Goal: Information Seeking & Learning: Check status

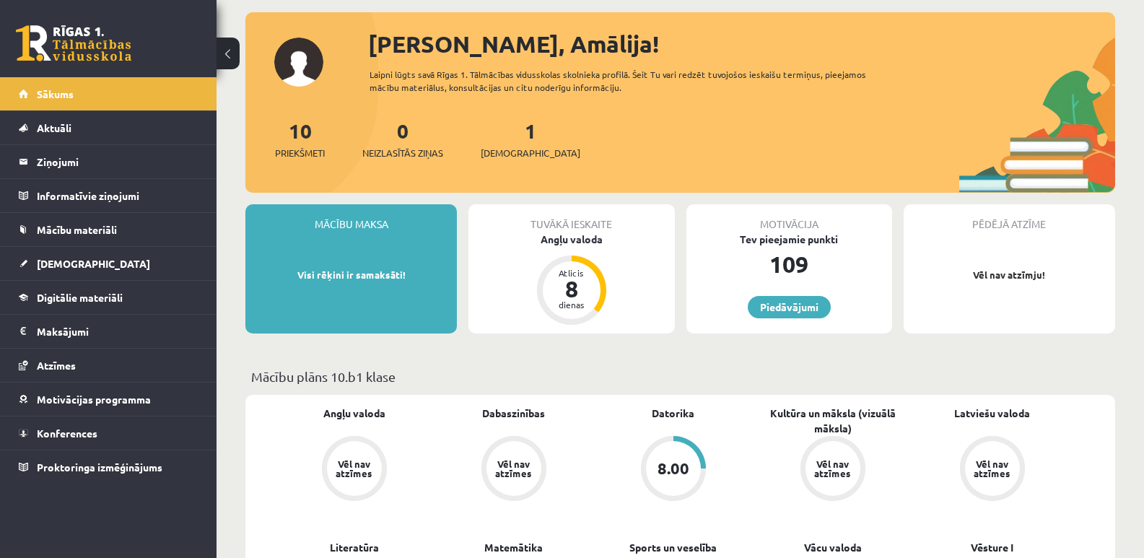
scroll to position [72, 0]
click at [559, 235] on div "Angļu valoda" at bounding box center [572, 239] width 206 height 15
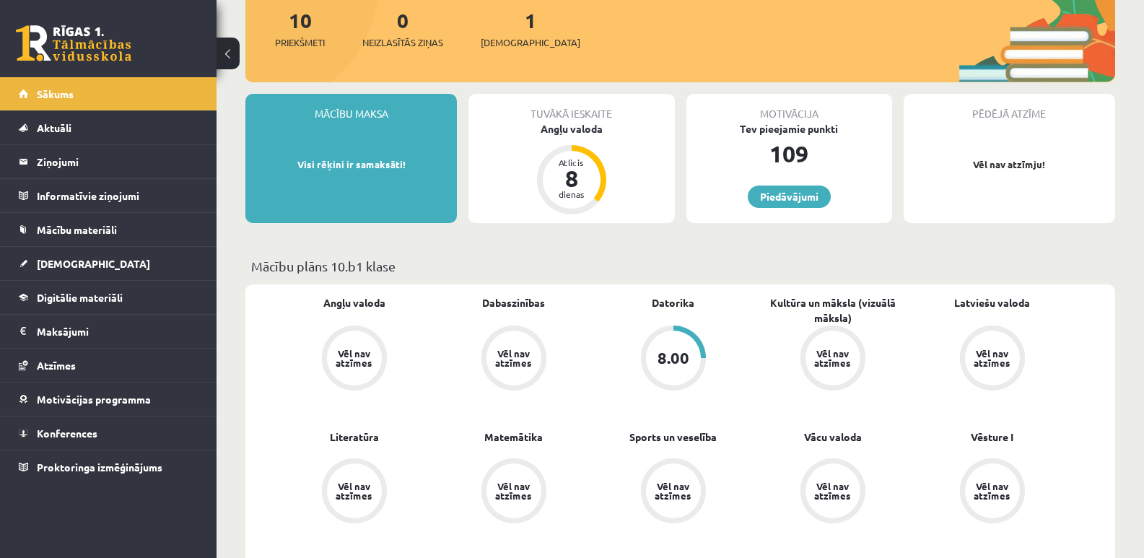
scroll to position [217, 0]
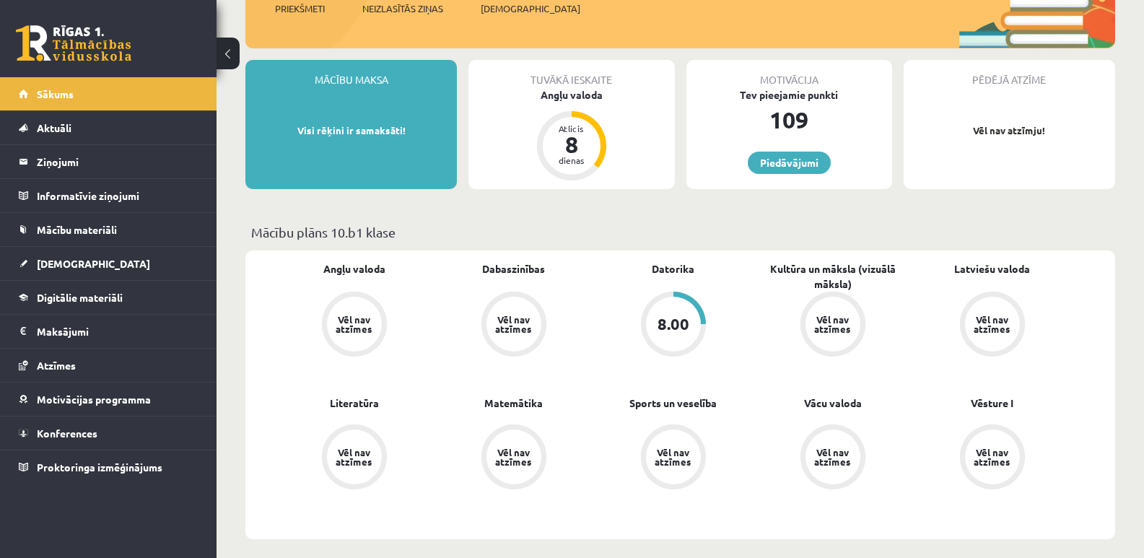
click at [688, 318] on div "8.00" at bounding box center [674, 324] width 32 height 16
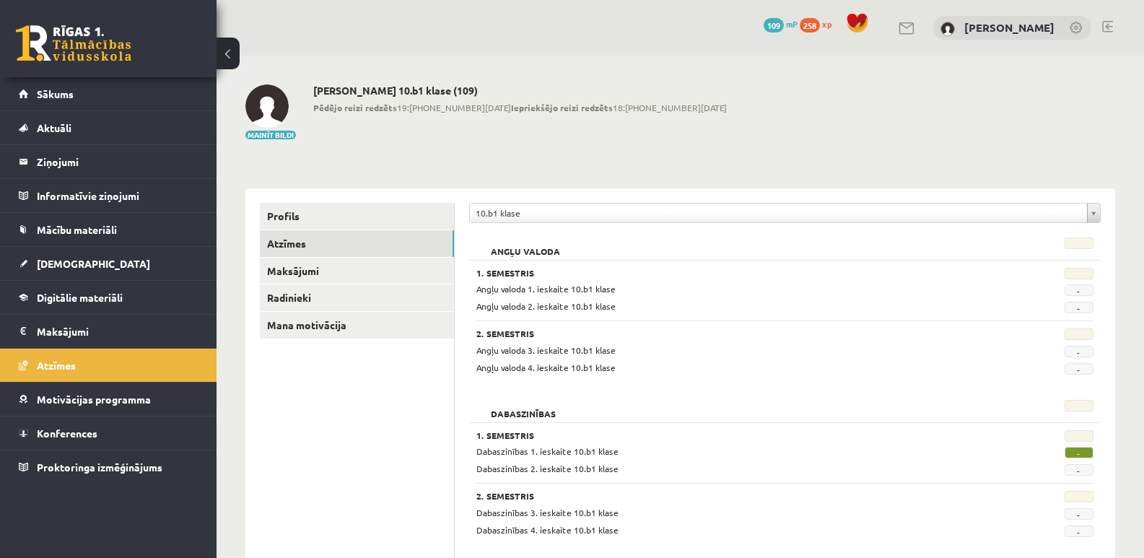
scroll to position [72, 0]
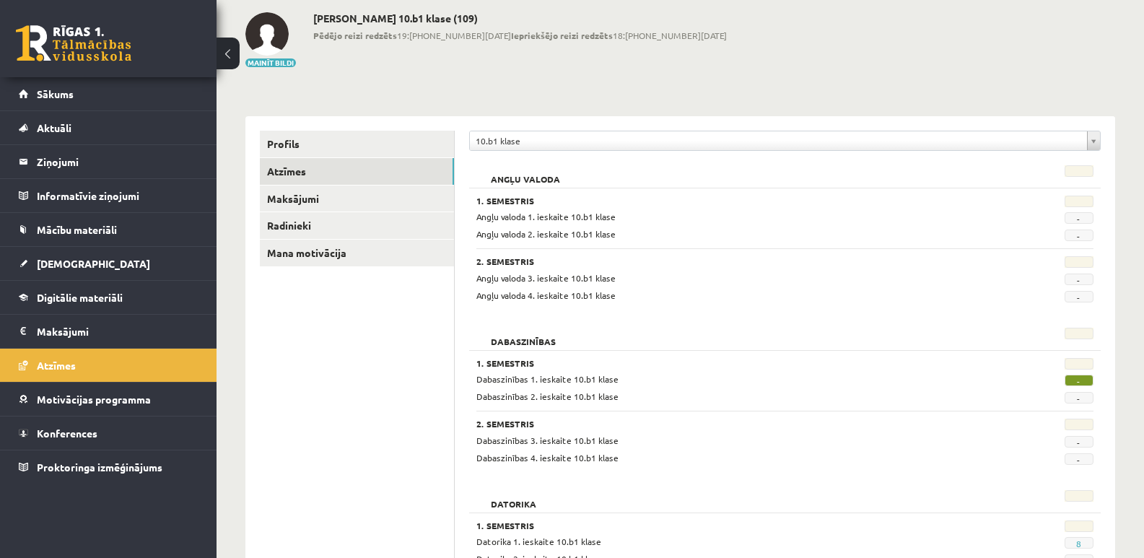
click at [1086, 383] on span "-" at bounding box center [1079, 381] width 29 height 12
click at [1081, 383] on span "-" at bounding box center [1079, 381] width 29 height 12
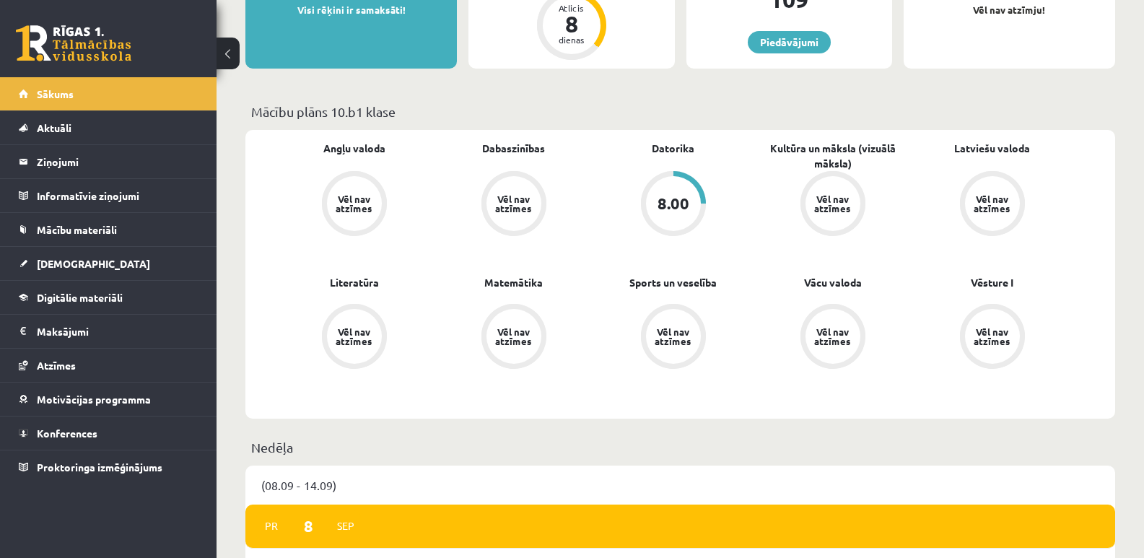
scroll to position [361, 0]
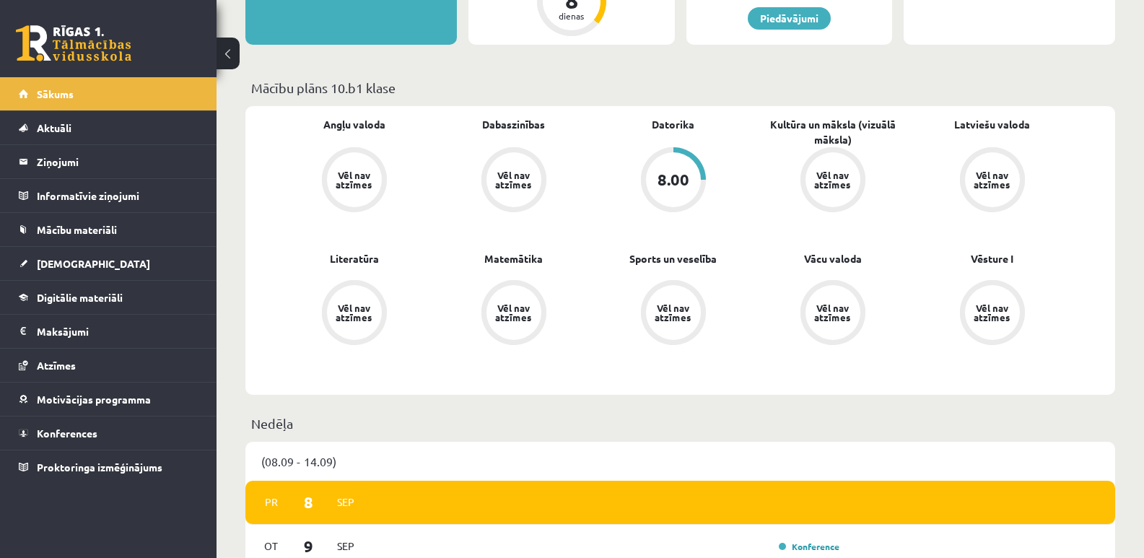
click at [674, 186] on div "8.00" at bounding box center [674, 180] width 32 height 16
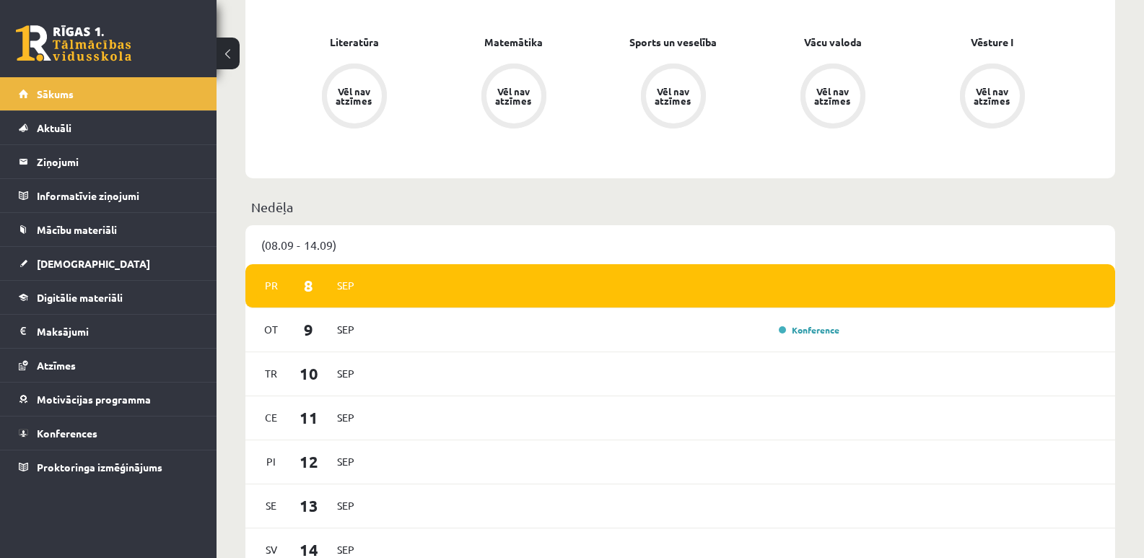
scroll to position [650, 0]
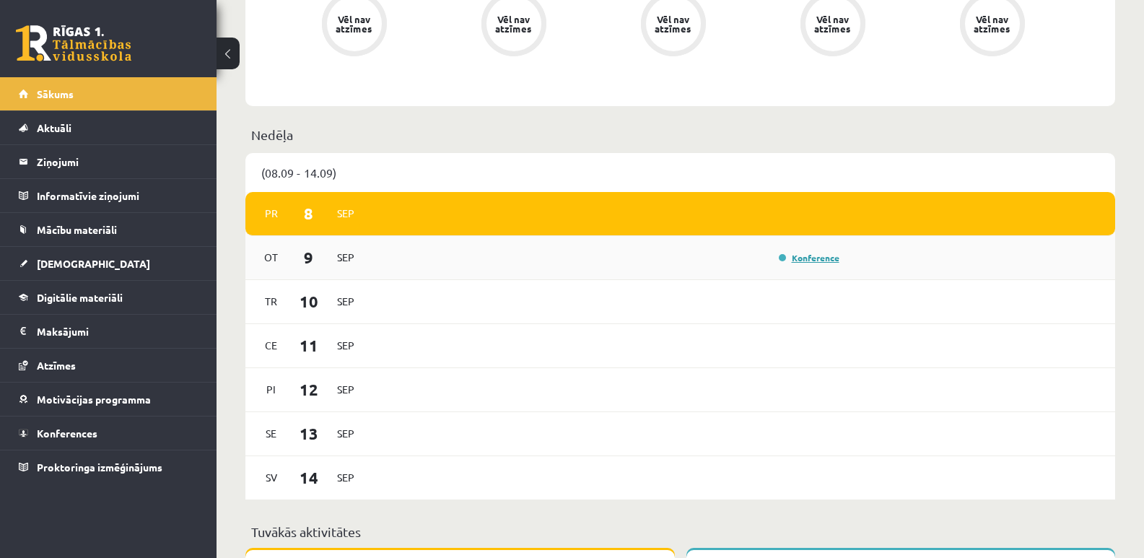
click at [790, 261] on link "Konference" at bounding box center [809, 258] width 61 height 12
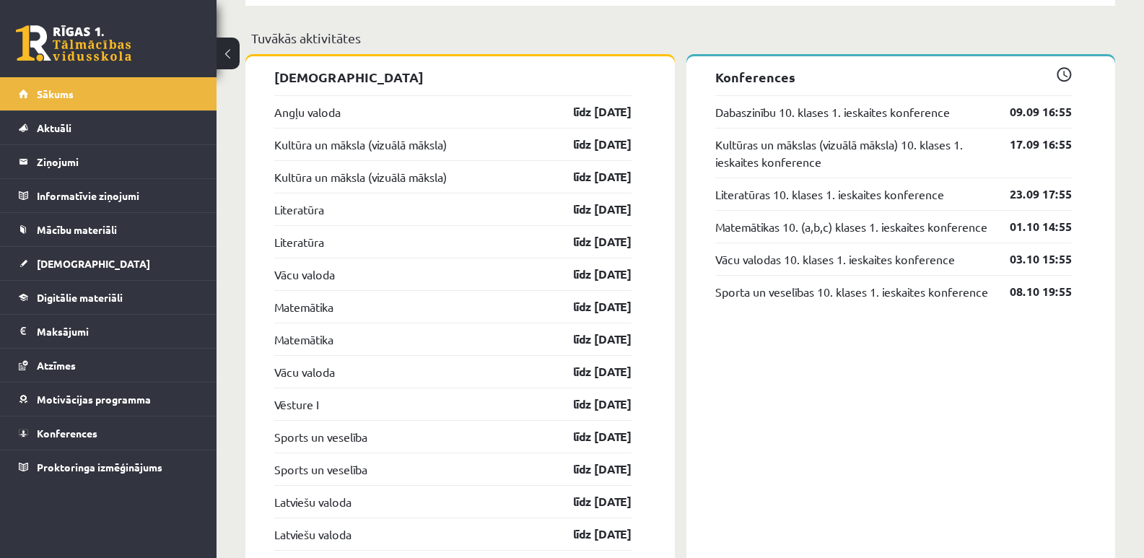
scroll to position [1155, 0]
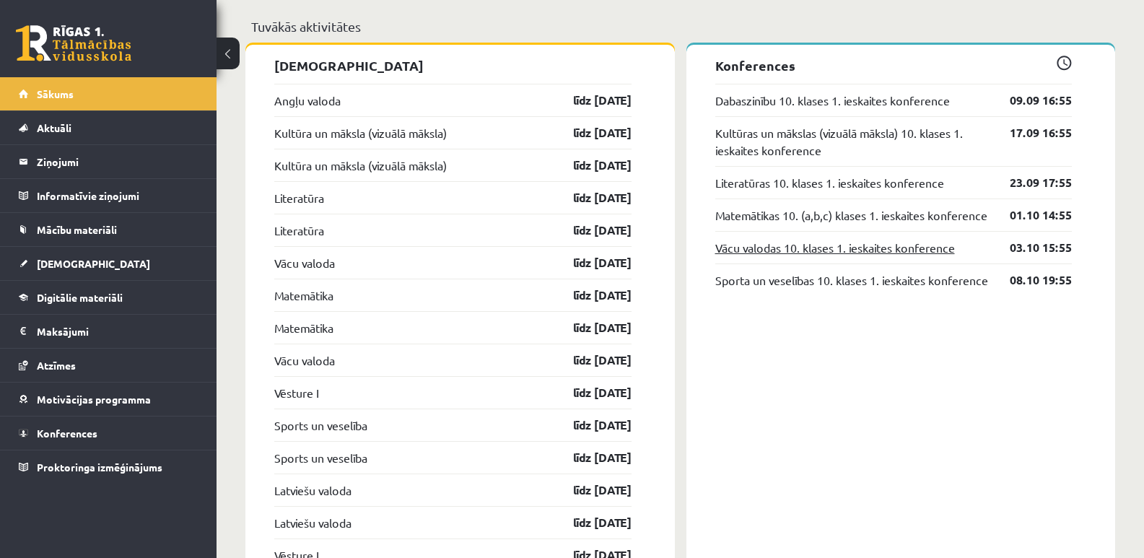
click at [827, 256] on link "Vācu valodas 10. klases 1. ieskaites konference" at bounding box center [835, 247] width 240 height 17
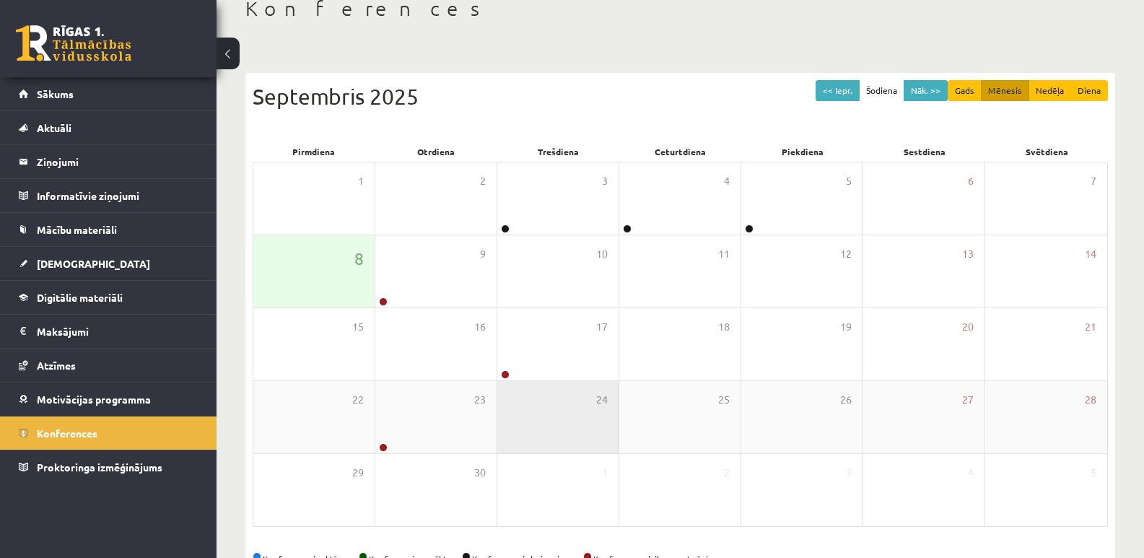
scroll to position [132, 0]
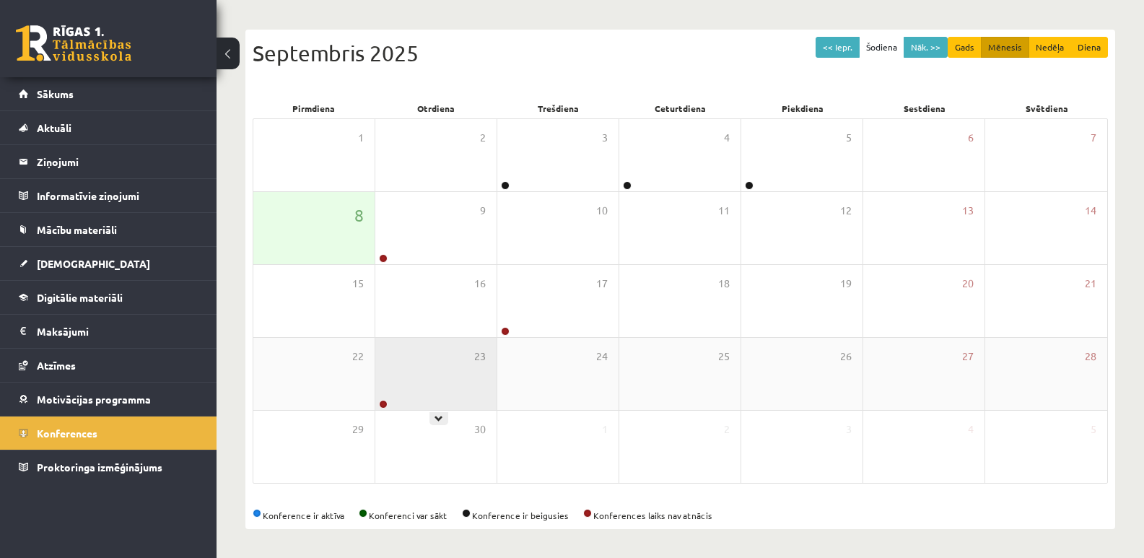
click at [450, 396] on div "23" at bounding box center [435, 374] width 121 height 72
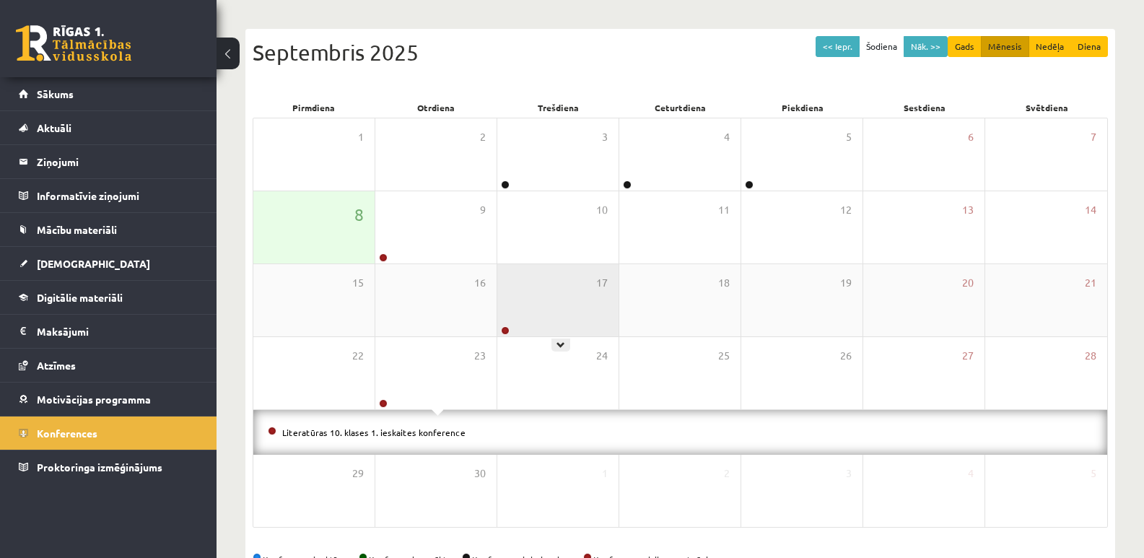
click at [533, 328] on div "17" at bounding box center [557, 300] width 121 height 72
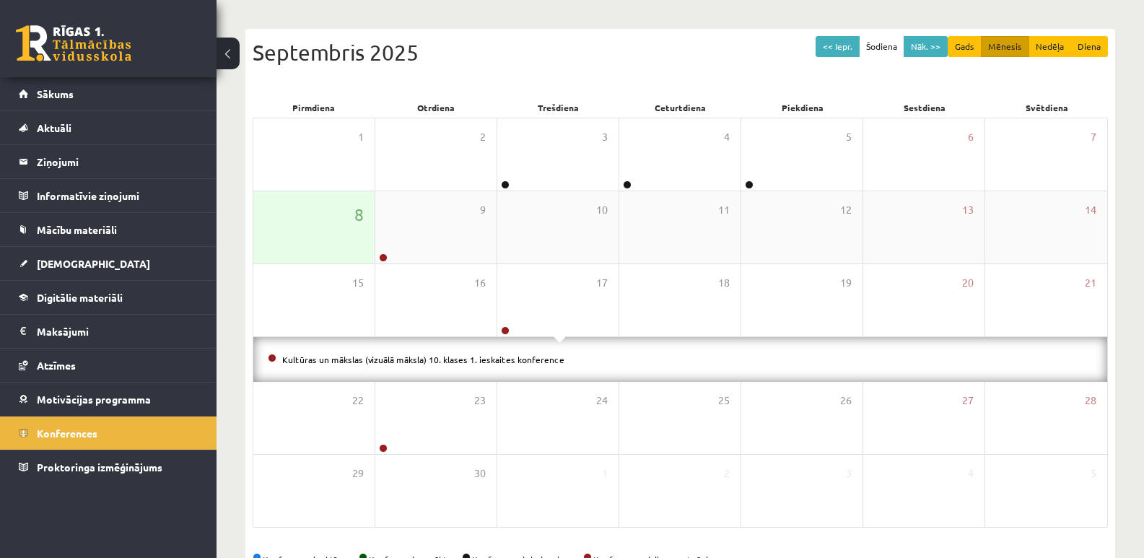
click at [354, 230] on div "8" at bounding box center [313, 227] width 121 height 72
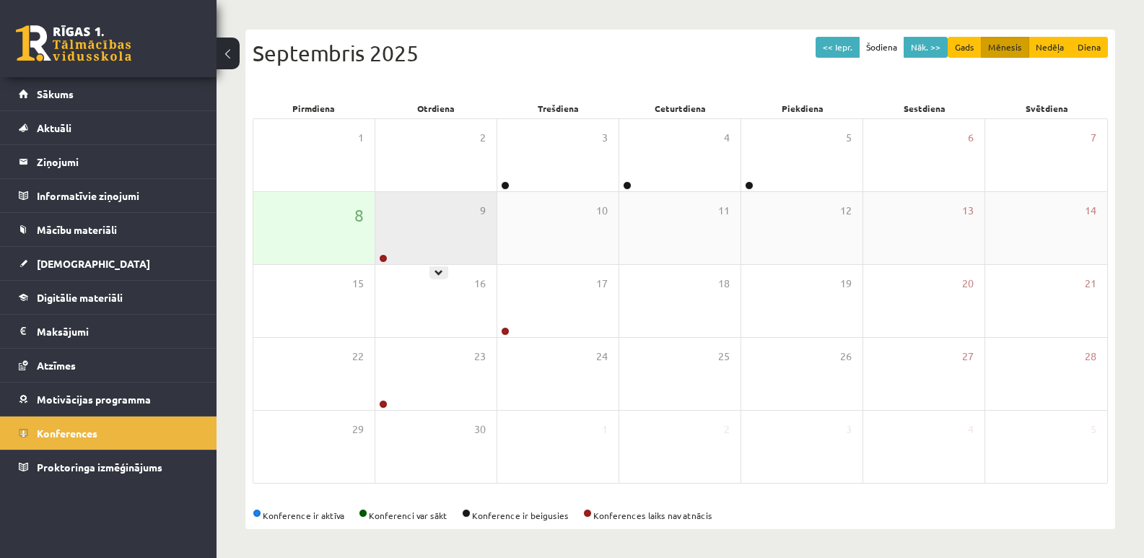
click at [395, 238] on div "9" at bounding box center [435, 228] width 121 height 72
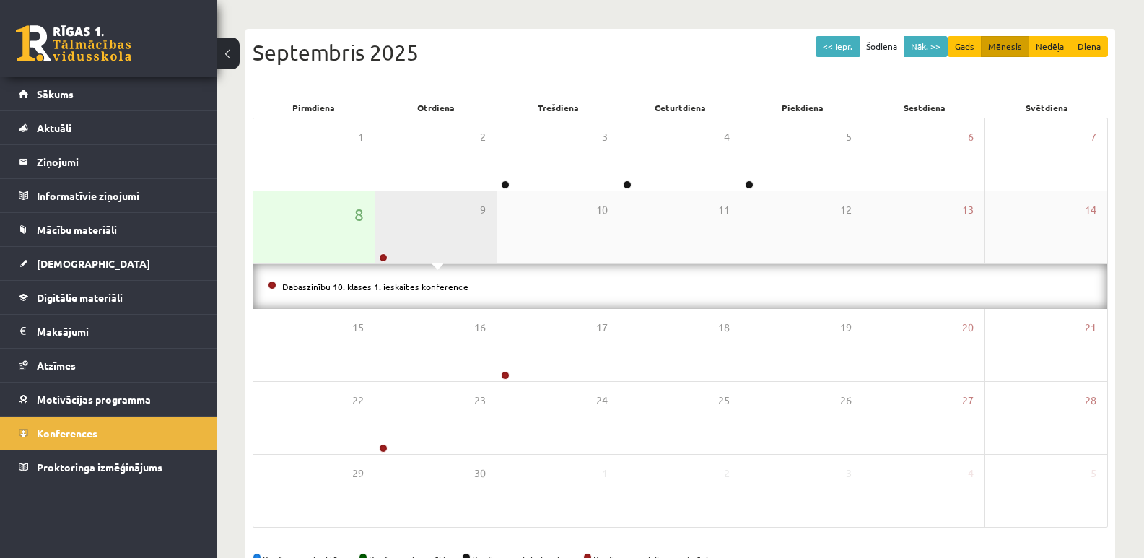
click at [406, 238] on div "9" at bounding box center [435, 227] width 121 height 72
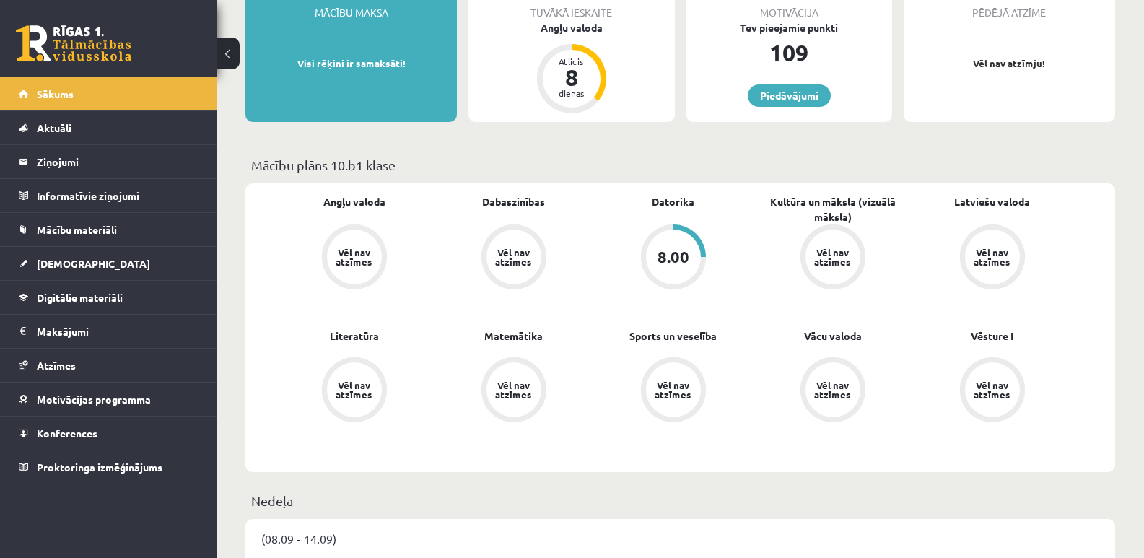
scroll to position [275, 0]
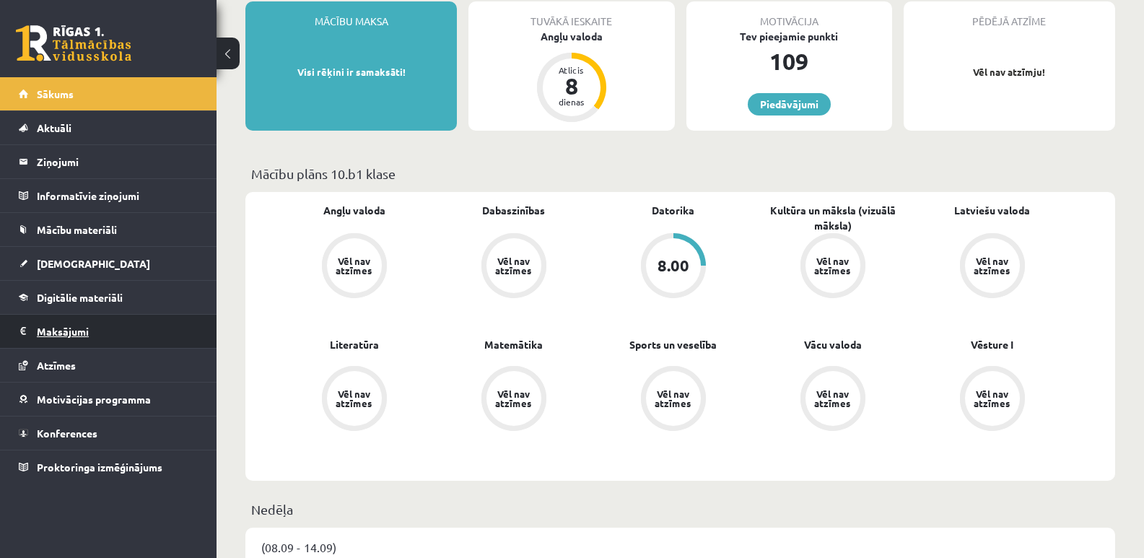
click at [39, 336] on legend "Maksājumi 0" at bounding box center [118, 331] width 162 height 33
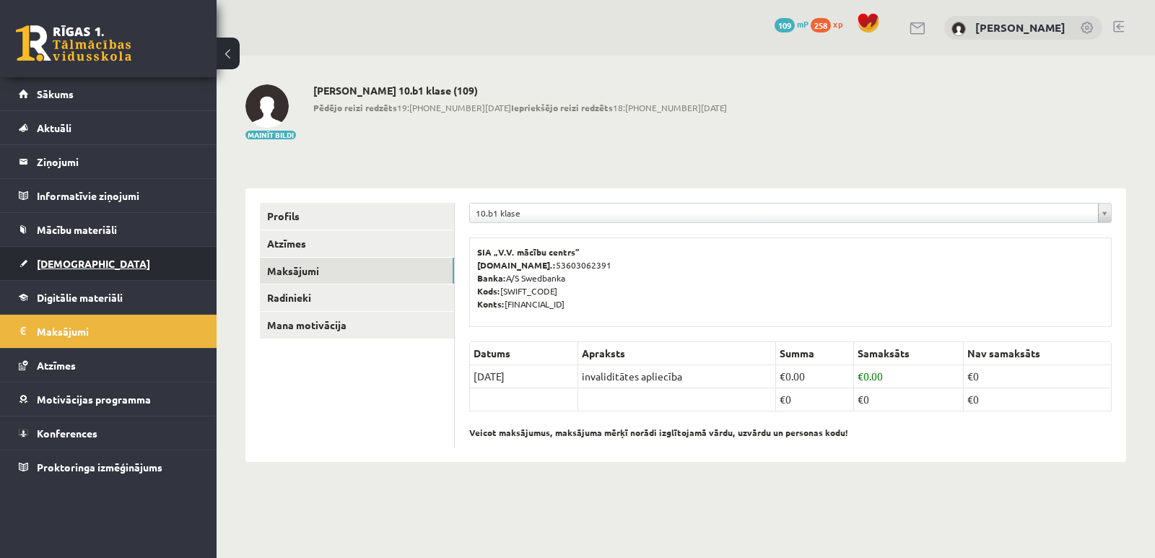
click at [83, 255] on link "[DEMOGRAPHIC_DATA]" at bounding box center [109, 263] width 180 height 33
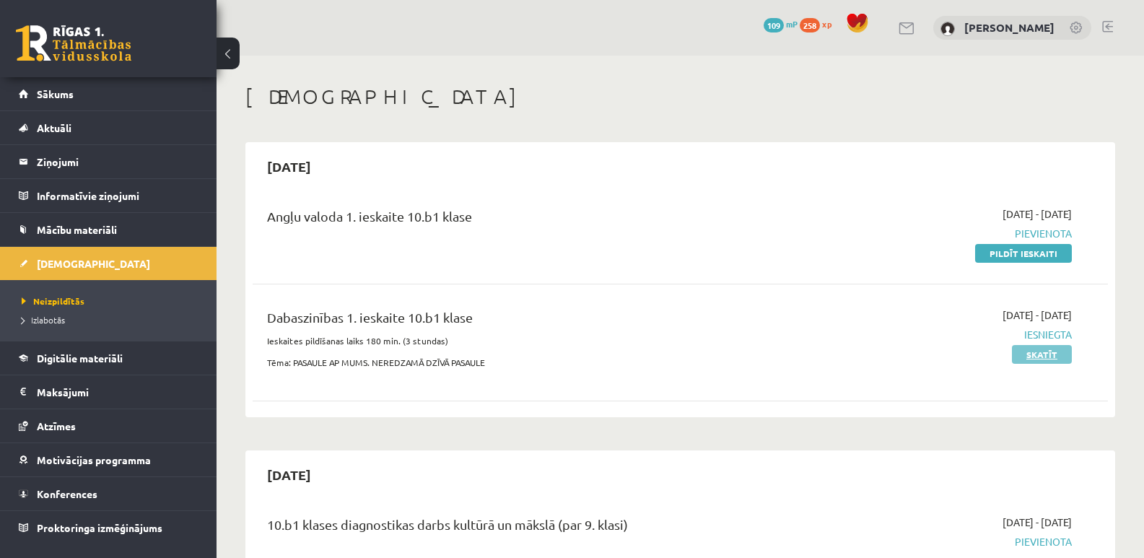
click at [1055, 352] on link "Skatīt" at bounding box center [1042, 354] width 60 height 19
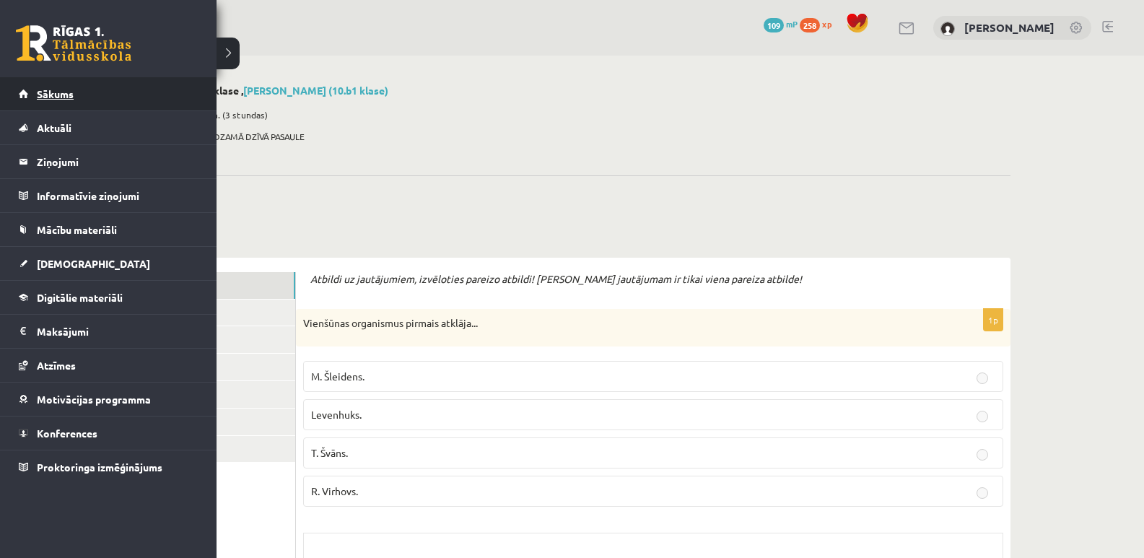
click at [54, 106] on link "Sākums" at bounding box center [109, 93] width 180 height 33
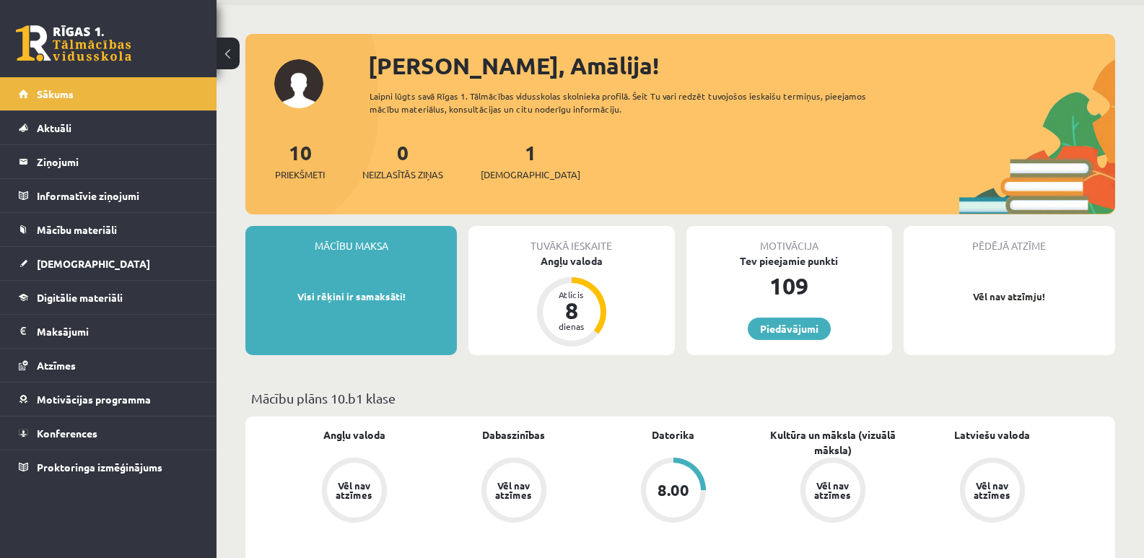
scroll to position [72, 0]
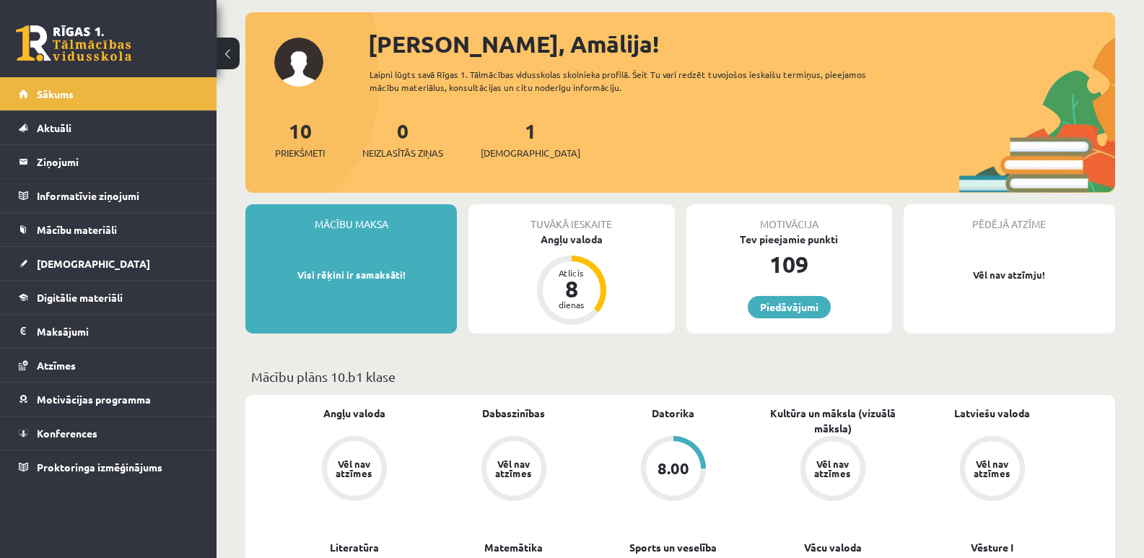
click at [286, 145] on div "10 Priekšmeti" at bounding box center [300, 138] width 50 height 45
click at [302, 152] on span "Priekšmeti" at bounding box center [300, 153] width 50 height 14
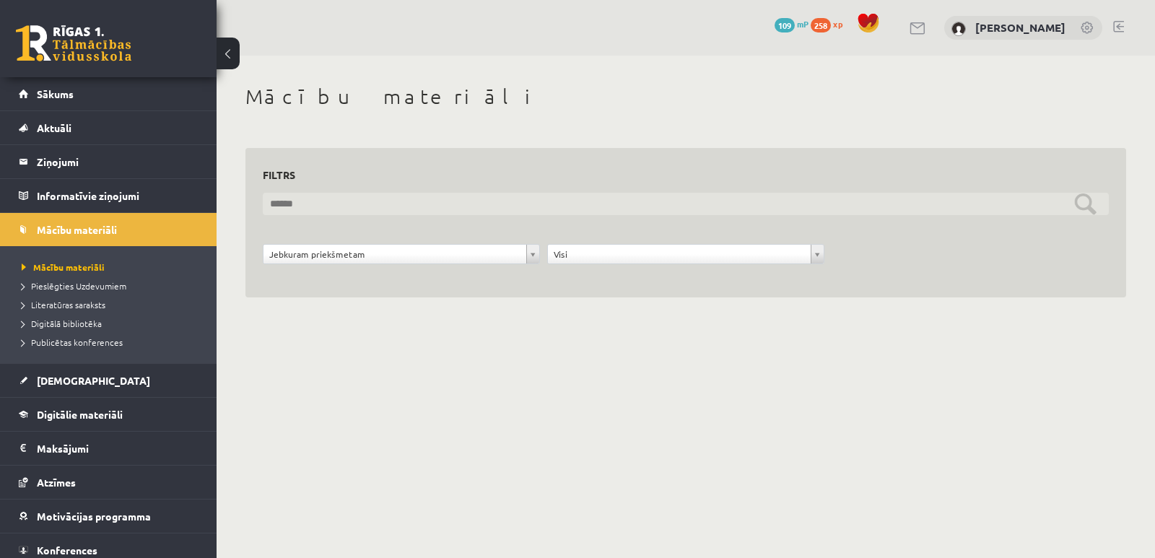
click at [419, 206] on input "text" at bounding box center [686, 204] width 846 height 22
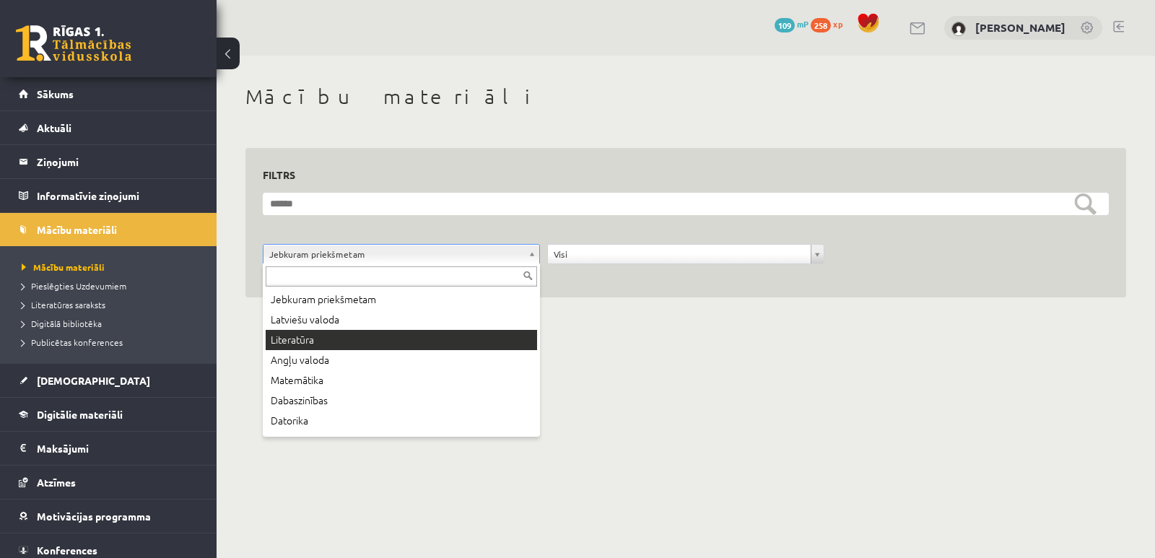
drag, startPoint x: 355, startPoint y: 337, endPoint x: 357, endPoint y: 329, distance: 8.2
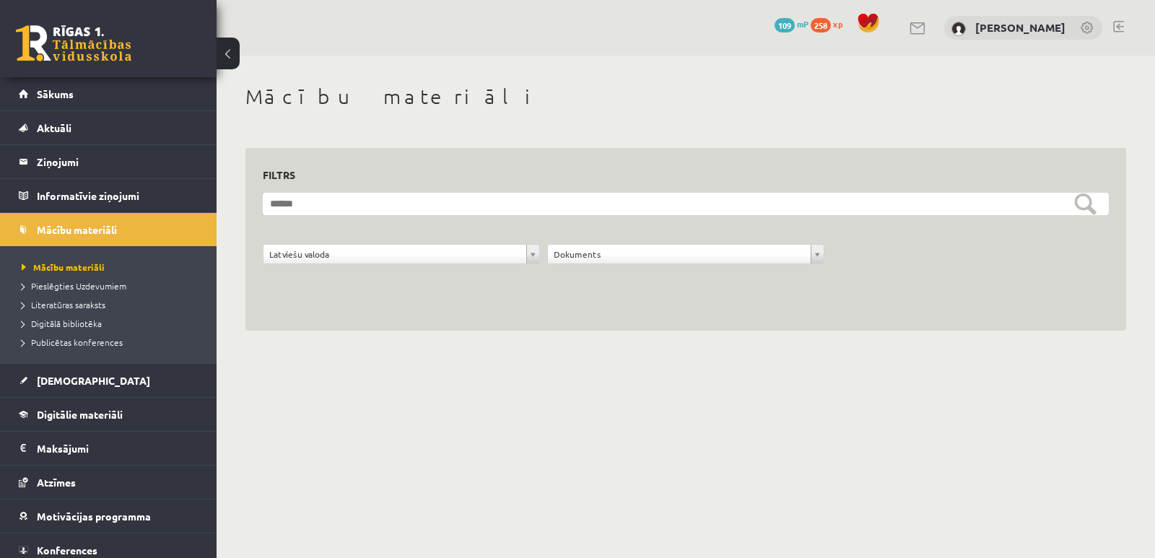
click at [594, 219] on form "**********" at bounding box center [686, 236] width 846 height 87
click at [588, 217] on form "**********" at bounding box center [686, 236] width 846 height 87
click at [97, 287] on span "Pieslēgties Uzdevumiem" at bounding box center [74, 286] width 105 height 12
click at [97, 98] on link "Sākums" at bounding box center [109, 93] width 180 height 33
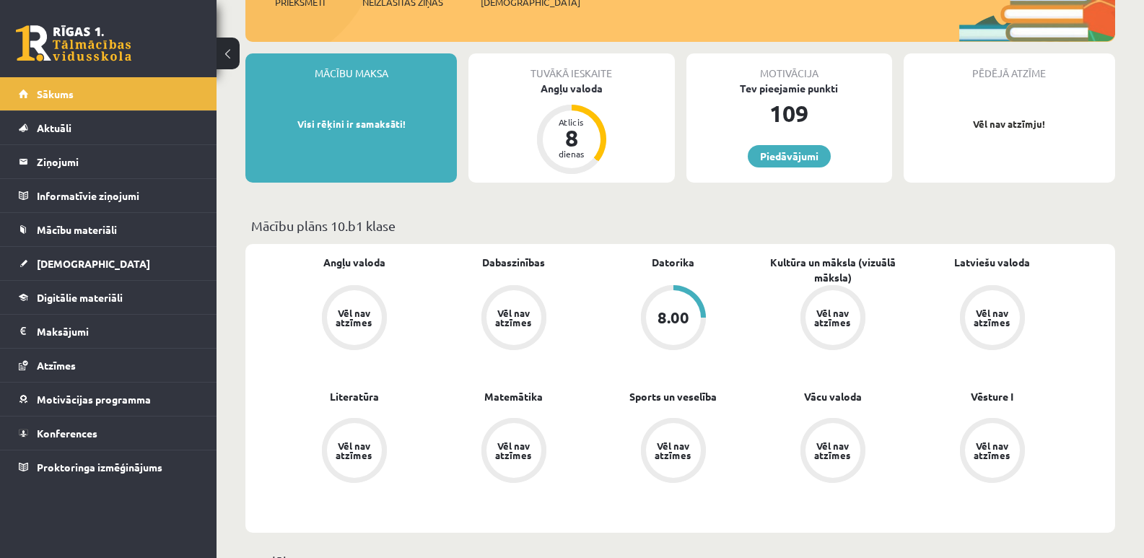
scroll to position [217, 0]
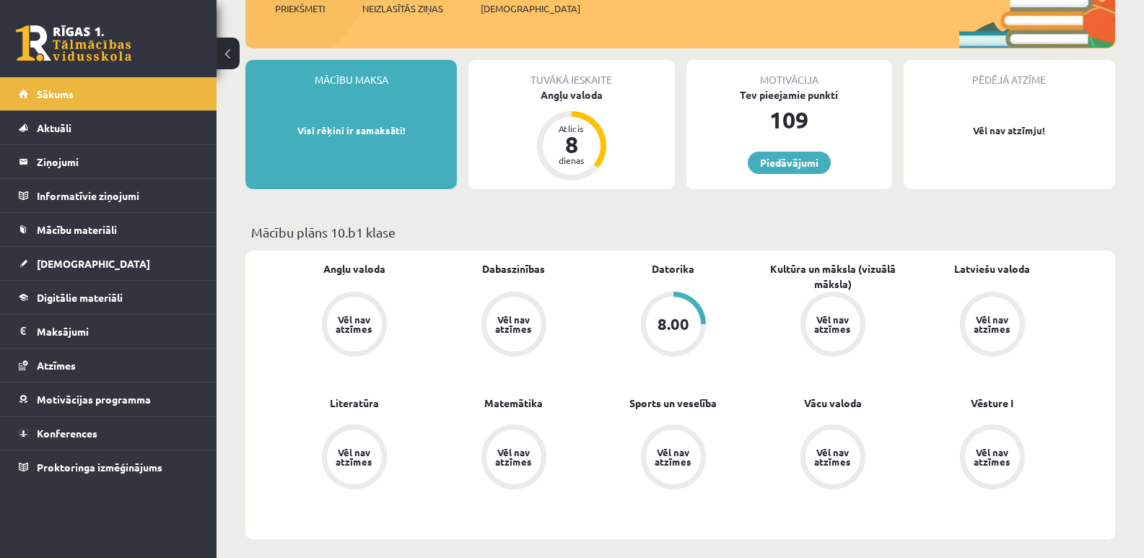
click at [683, 316] on div "8.00" at bounding box center [674, 324] width 32 height 16
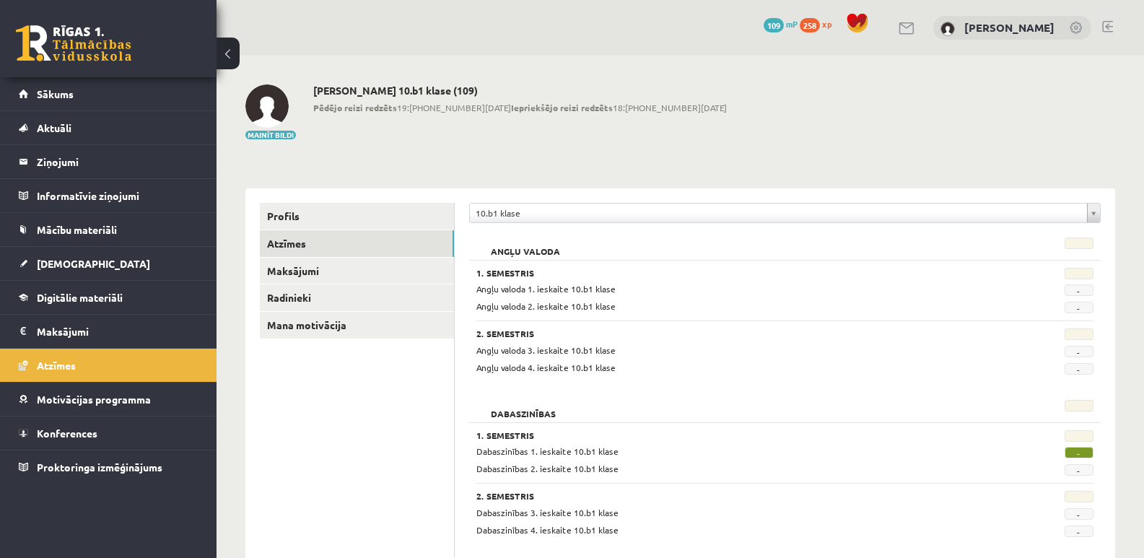
scroll to position [144, 0]
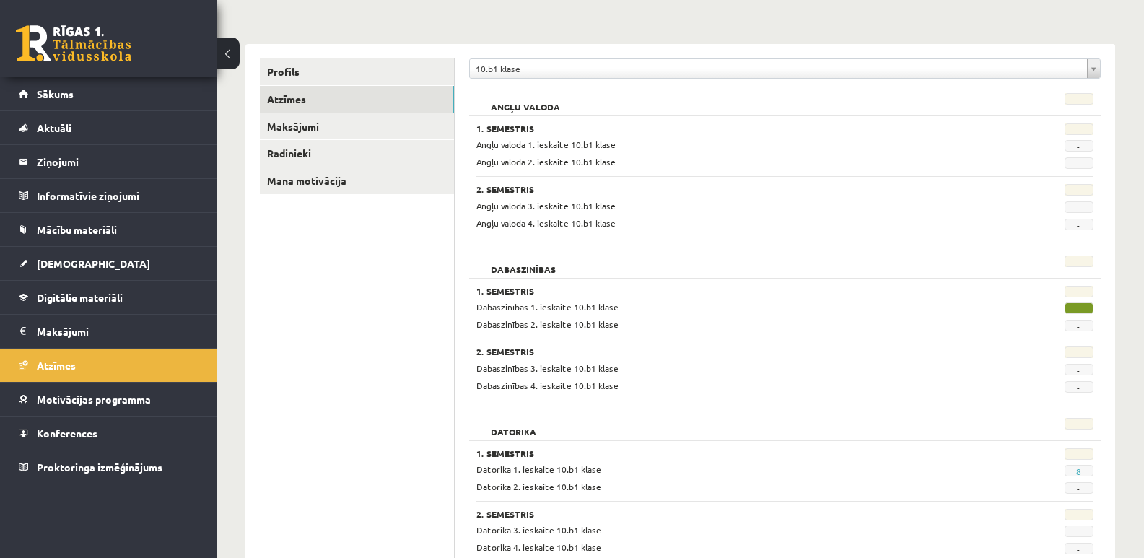
click at [1071, 313] on span "-" at bounding box center [1079, 308] width 29 height 12
click at [1074, 311] on span "-" at bounding box center [1079, 308] width 29 height 12
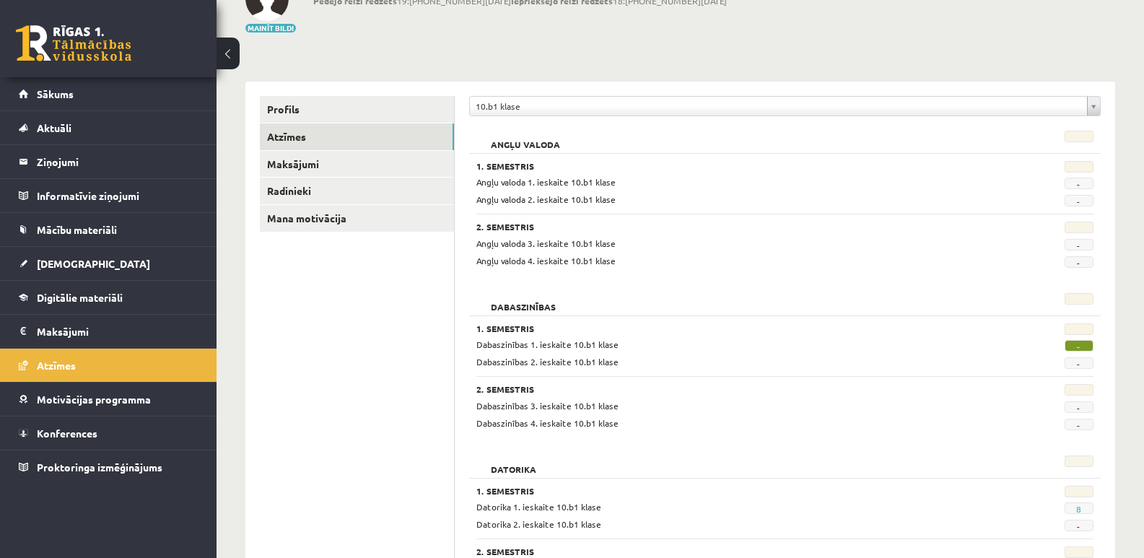
scroll to position [289, 0]
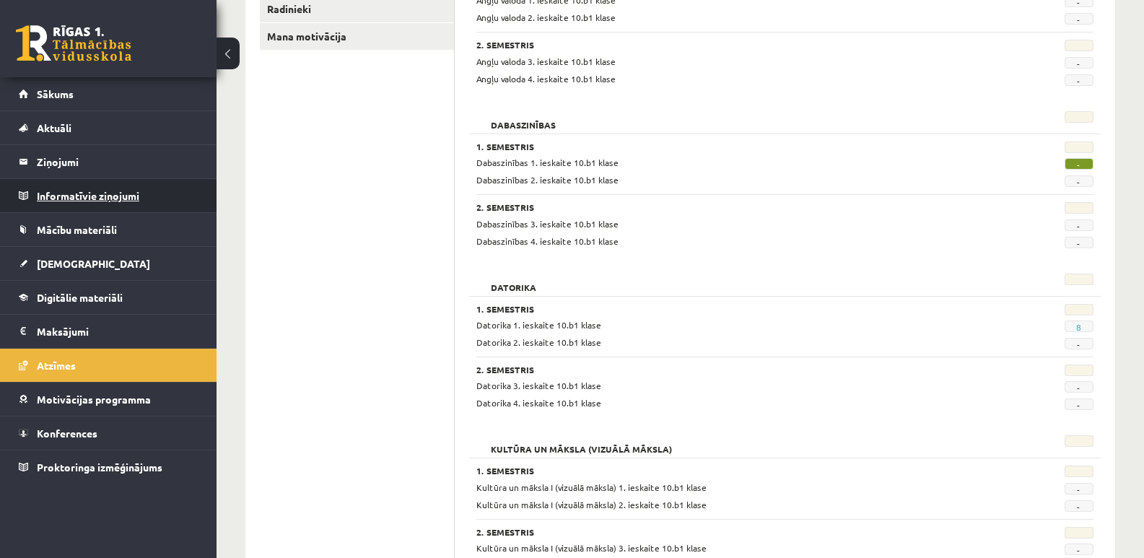
click at [99, 193] on legend "Informatīvie ziņojumi 0" at bounding box center [118, 195] width 162 height 33
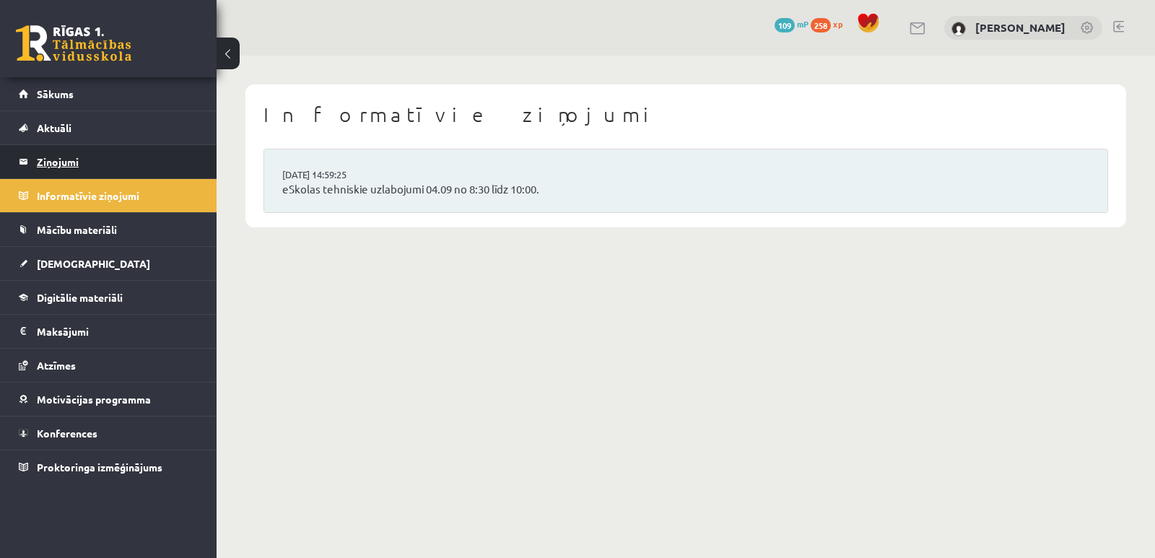
click at [59, 160] on legend "Ziņojumi 0" at bounding box center [118, 161] width 162 height 33
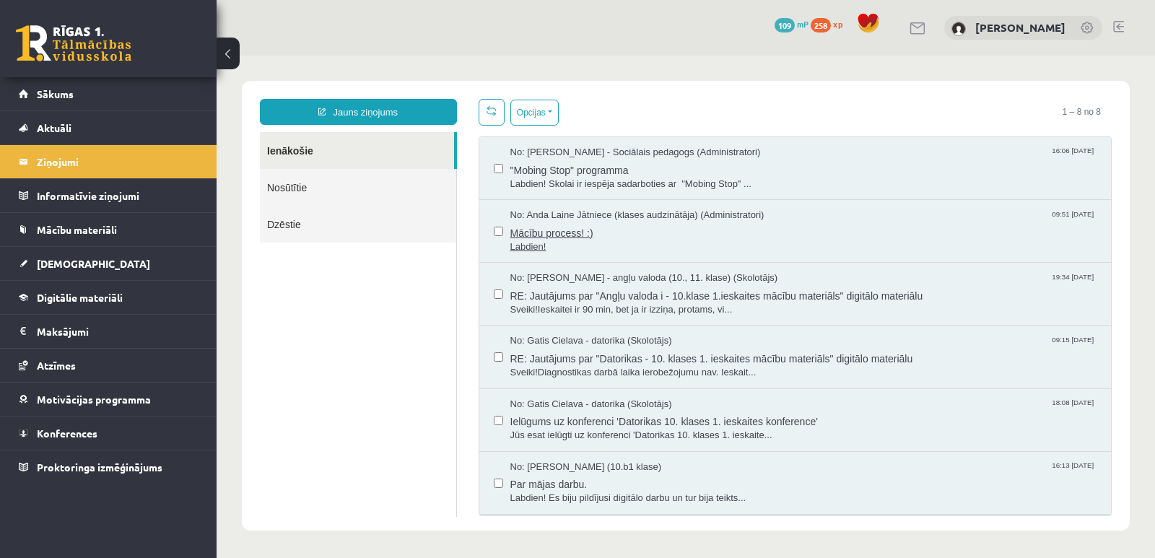
click at [569, 235] on span "Mācību process! :)" at bounding box center [803, 231] width 587 height 18
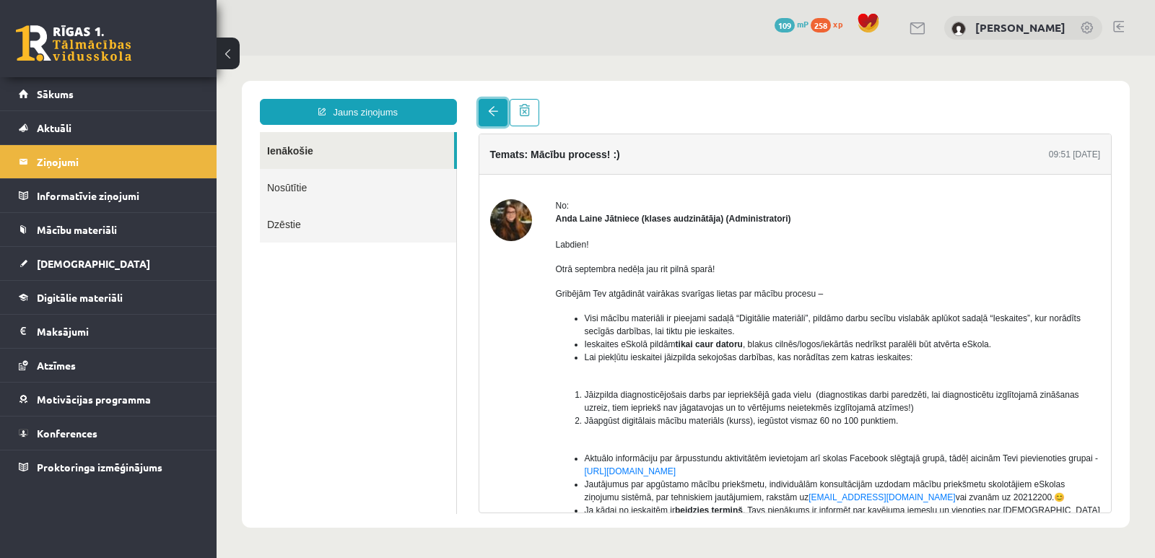
click at [489, 115] on span at bounding box center [493, 111] width 10 height 10
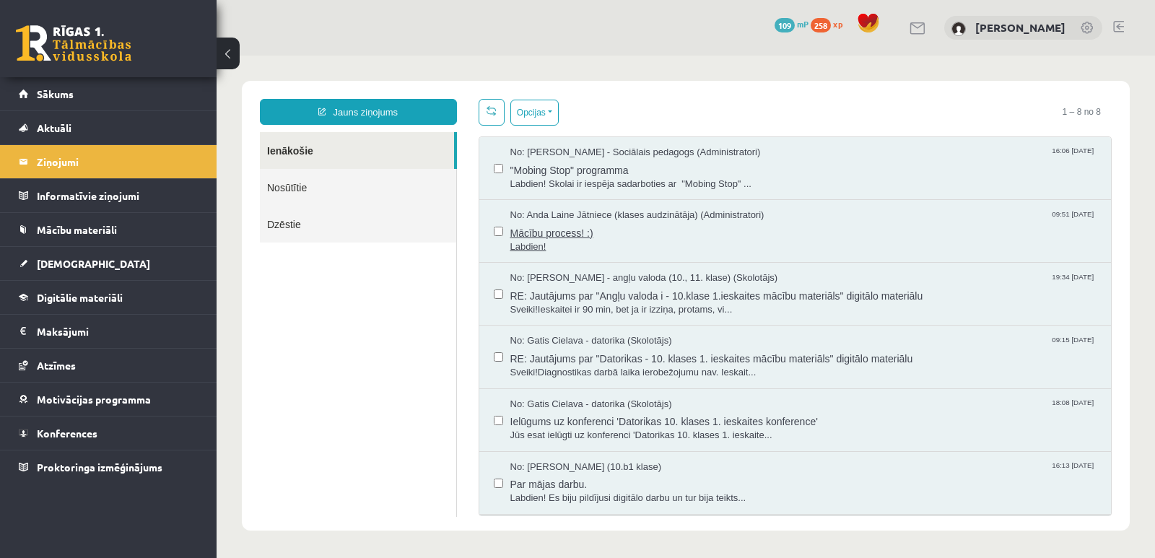
click at [552, 223] on span "Mācību process! :)" at bounding box center [803, 231] width 587 height 18
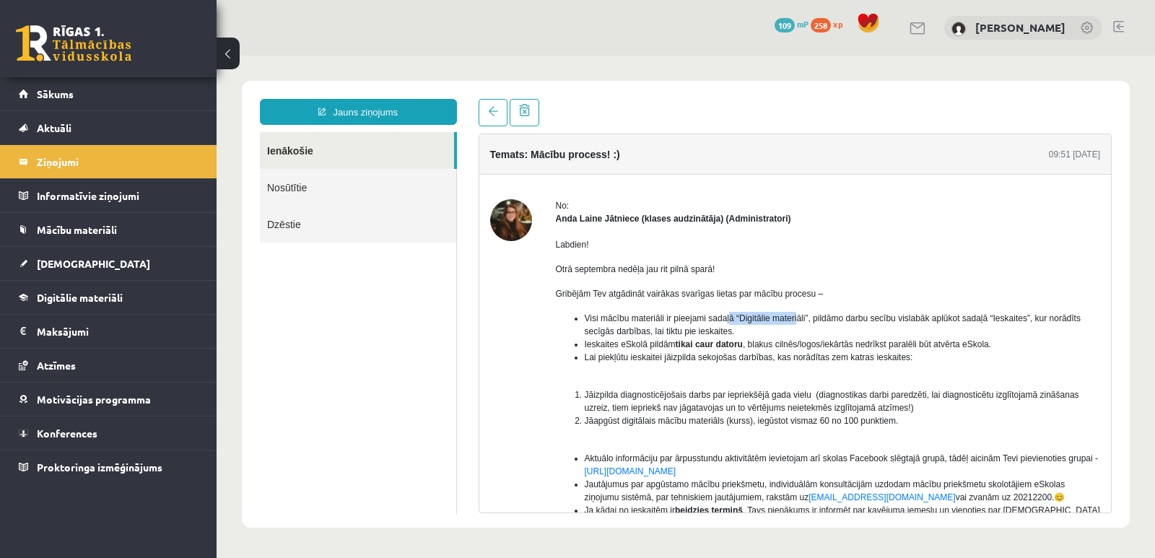
drag, startPoint x: 728, startPoint y: 317, endPoint x: 797, endPoint y: 318, distance: 69.3
click at [797, 318] on span "Visi mācību materiāli ir pieejami sadaļā “Digitālie materiāli”, pildāmo darbu s…" at bounding box center [833, 324] width 496 height 23
drag, startPoint x: 569, startPoint y: 333, endPoint x: 751, endPoint y: 333, distance: 181.9
click at [751, 333] on ul "Visi mācību materiāli ir pieejami sadaļā “Digitālie materiāli”, pildāmo darbu s…" at bounding box center [828, 344] width 545 height 65
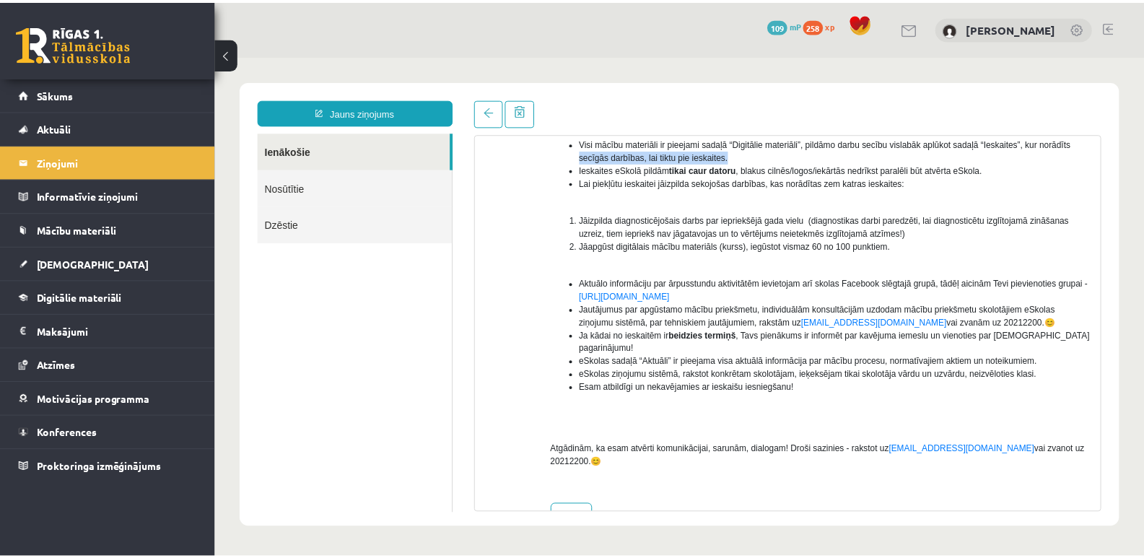
scroll to position [191, 0]
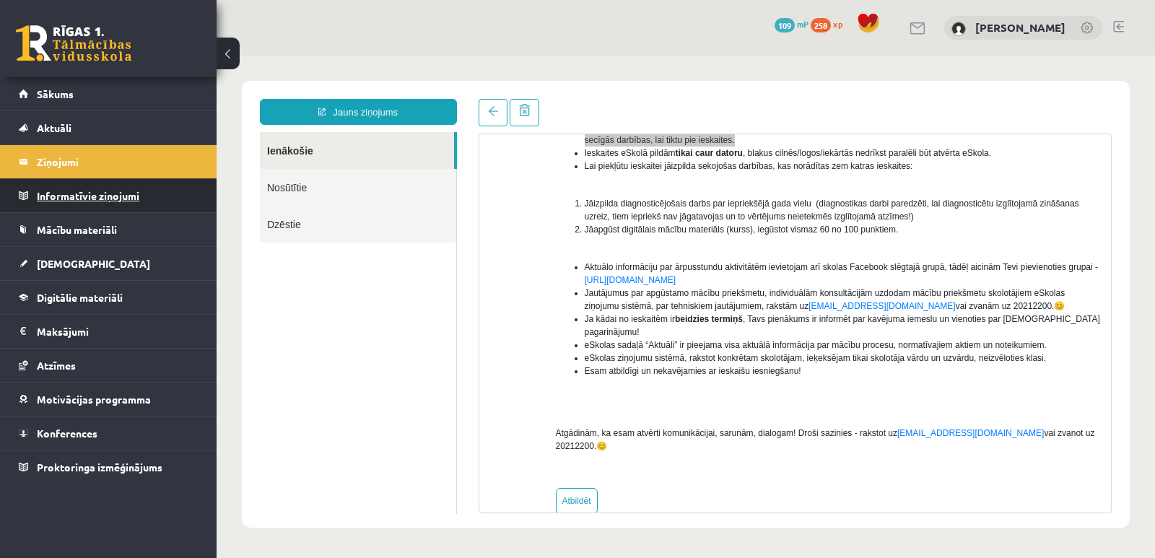
click at [116, 193] on legend "Informatīvie ziņojumi 0" at bounding box center [118, 195] width 162 height 33
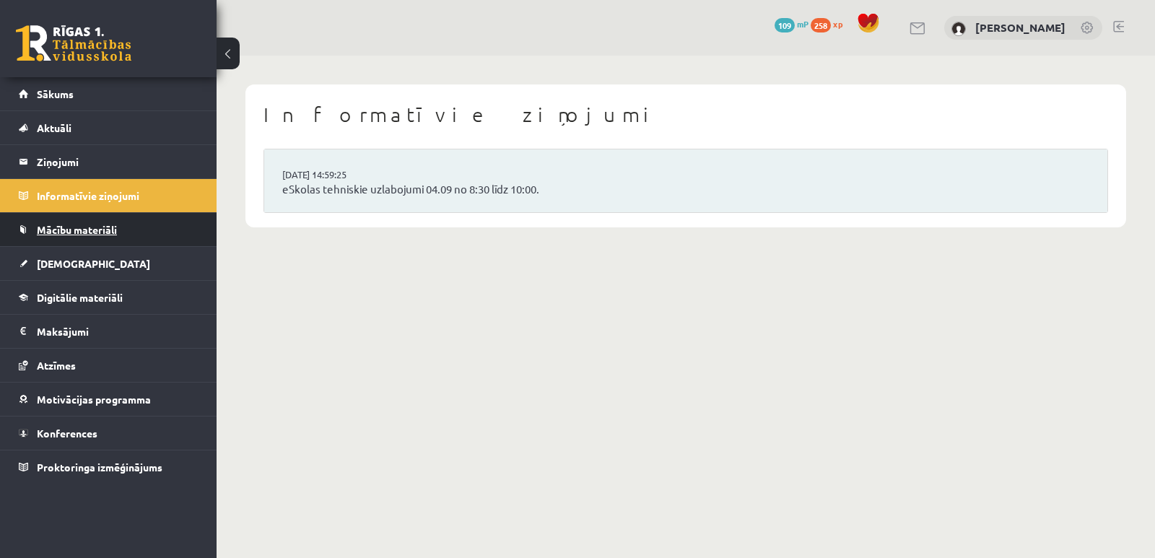
click at [90, 230] on span "Mācību materiāli" at bounding box center [77, 229] width 80 height 13
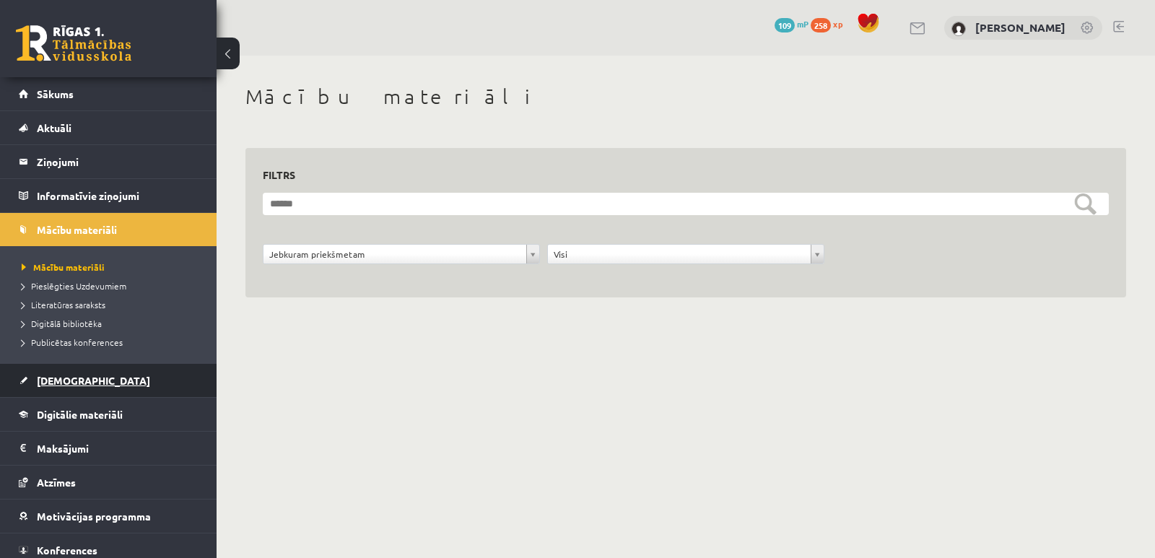
click at [67, 380] on span "[DEMOGRAPHIC_DATA]" at bounding box center [93, 380] width 113 height 13
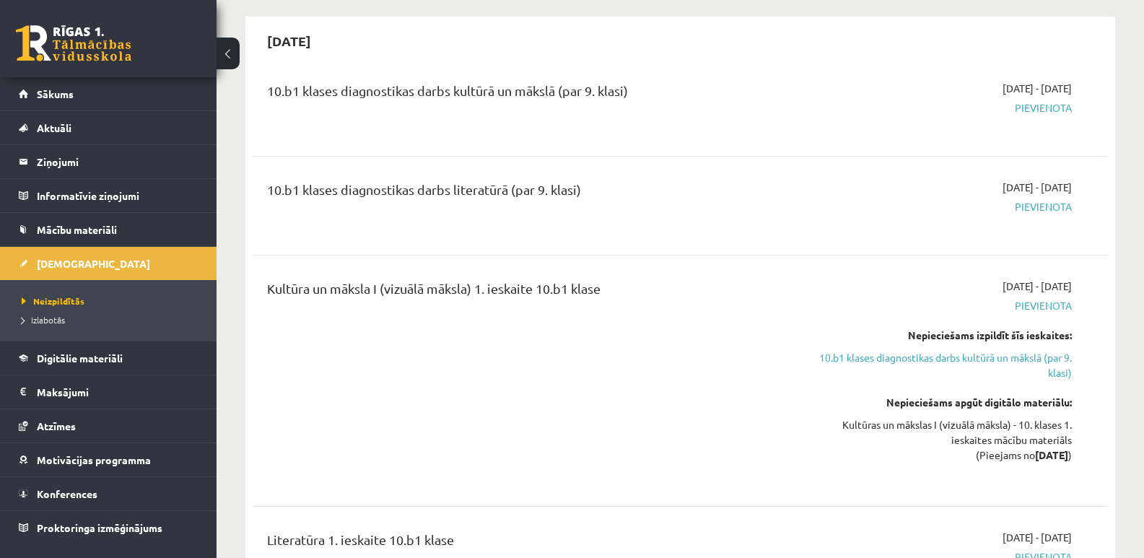
scroll to position [433, 0]
drag, startPoint x: 379, startPoint y: 292, endPoint x: 474, endPoint y: 289, distance: 94.6
click at [474, 289] on div "Kultūra un māksla I (vizuālā māksla) 1. ieskaite 10.b1 klase" at bounding box center [531, 292] width 529 height 27
drag, startPoint x: 417, startPoint y: 196, endPoint x: 570, endPoint y: 192, distance: 153.1
click at [570, 192] on div "10.b1 klases diagnostikas darbs literatūrā (par 9. klasi)" at bounding box center [531, 193] width 529 height 27
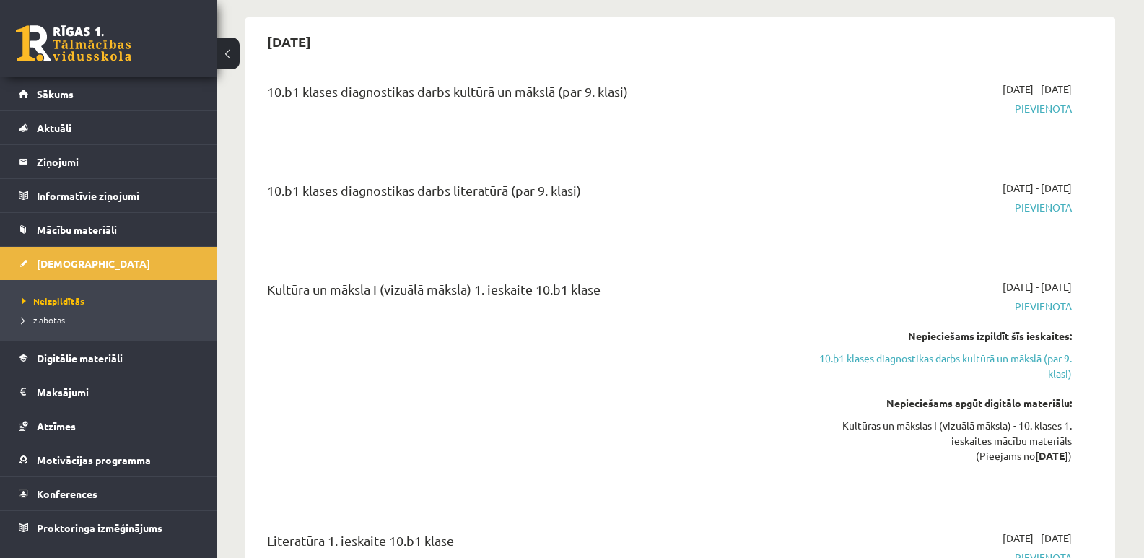
click at [567, 405] on div "Kultūra un māksla I (vizuālā māksla) 1. ieskaite 10.b1 klase" at bounding box center [531, 381] width 551 height 204
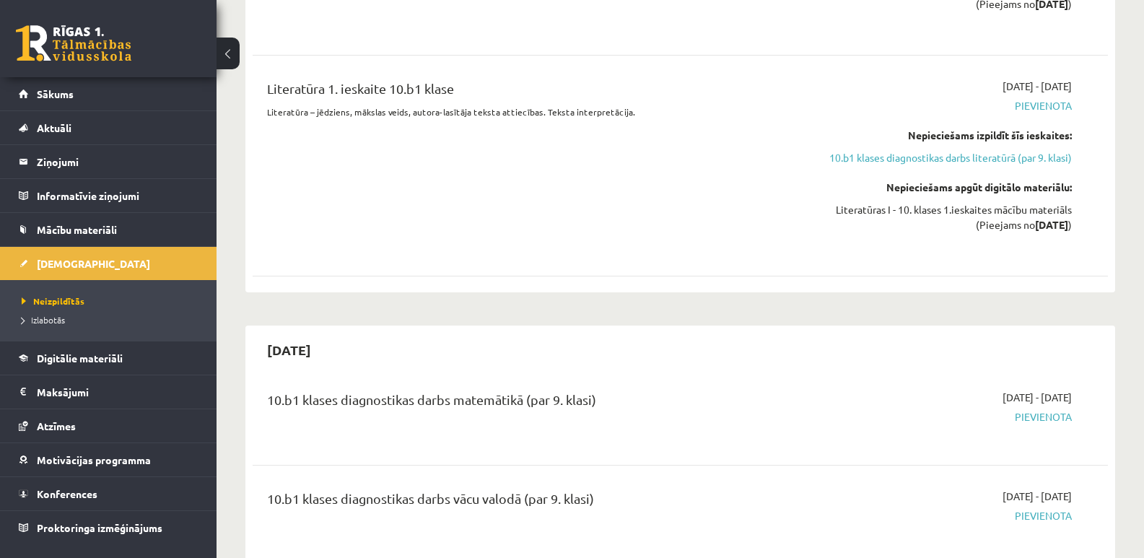
scroll to position [1083, 0]
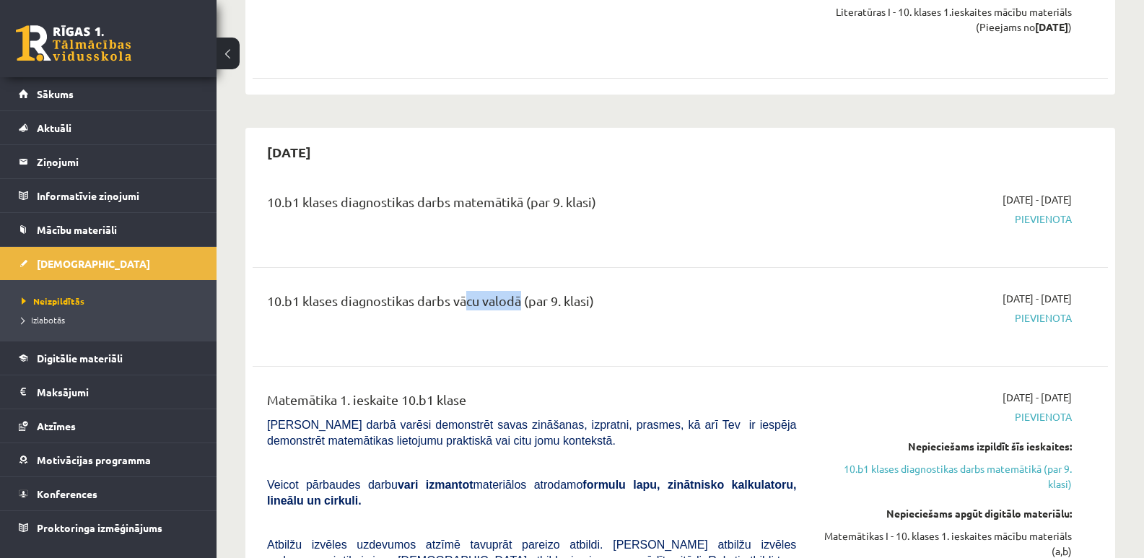
drag, startPoint x: 459, startPoint y: 297, endPoint x: 518, endPoint y: 299, distance: 58.5
click at [518, 299] on div "10.b1 klases diagnostikas darbs vācu valodā (par 9. klasi)" at bounding box center [531, 304] width 529 height 27
drag, startPoint x: 478, startPoint y: 197, endPoint x: 567, endPoint y: 197, distance: 89.5
click at [567, 197] on div "10.b1 klases diagnostikas darbs matemātikā (par 9. klasi)" at bounding box center [531, 205] width 529 height 27
click at [552, 300] on div "10.b1 klases diagnostikas darbs vācu valodā (par 9. klasi)" at bounding box center [531, 304] width 529 height 27
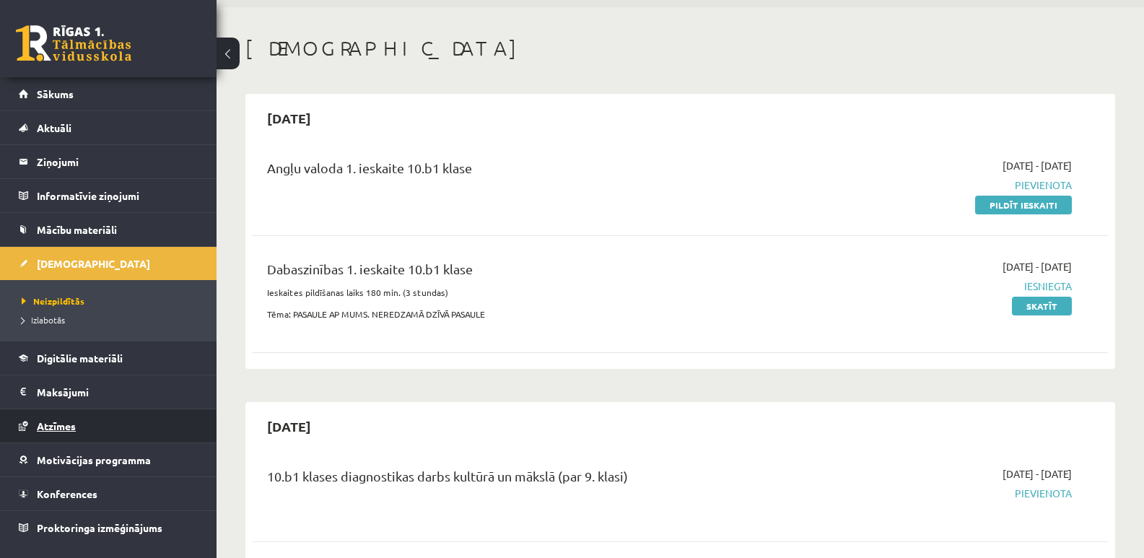
scroll to position [72, 0]
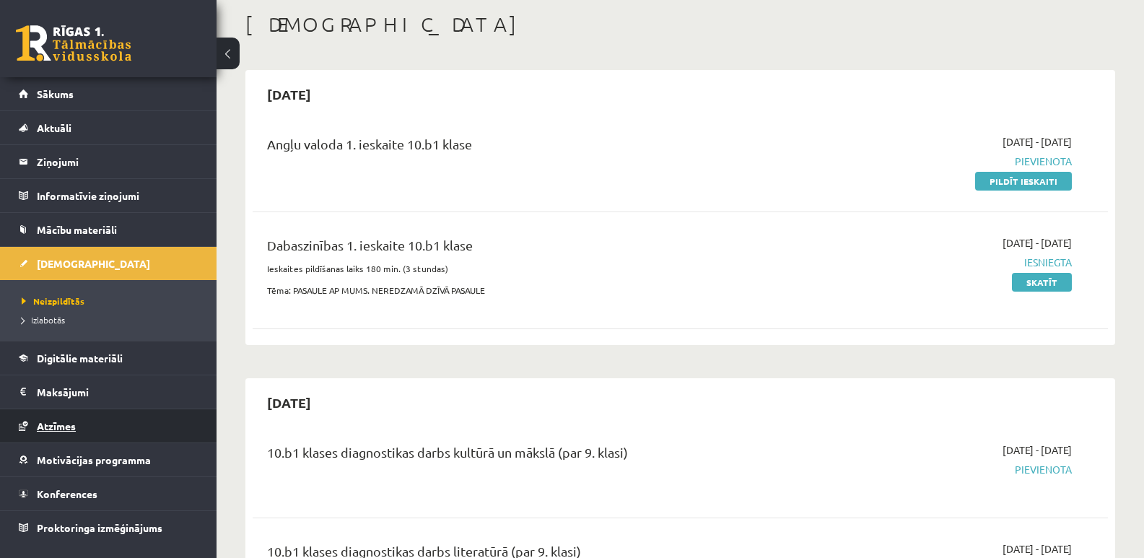
click at [62, 432] on link "Atzīmes" at bounding box center [109, 425] width 180 height 33
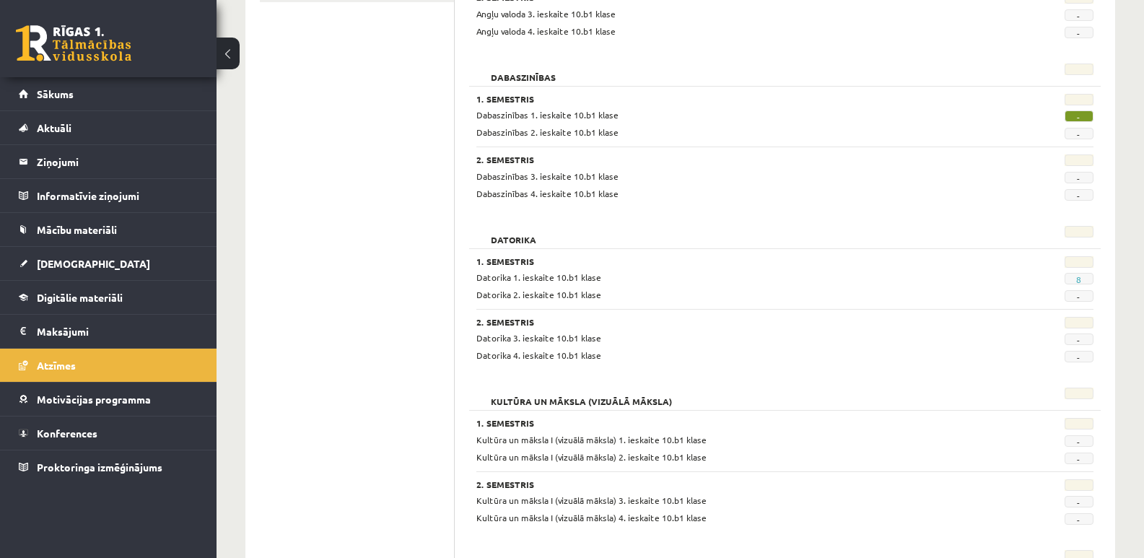
scroll to position [289, 0]
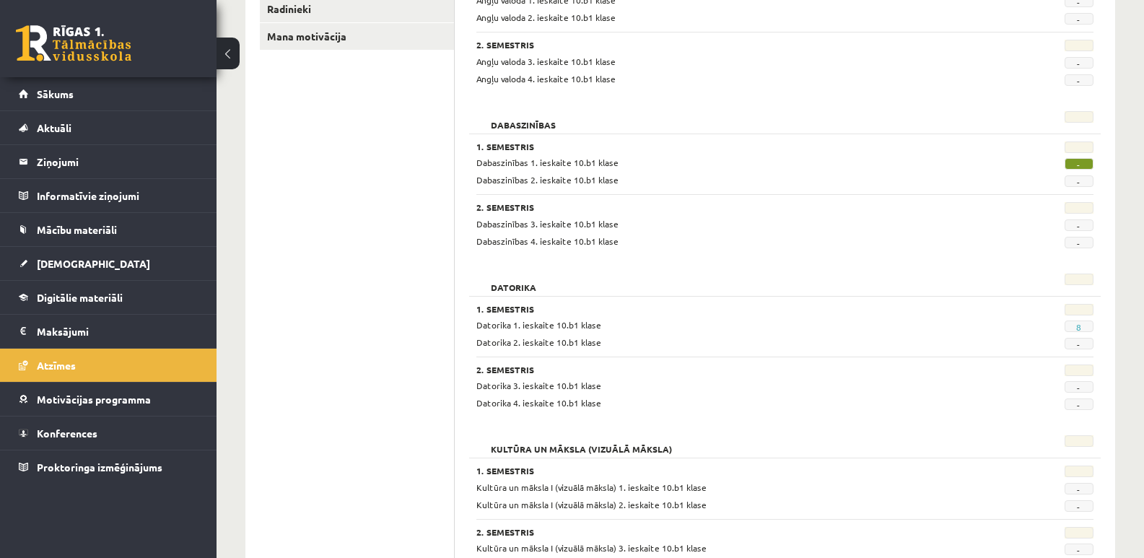
click at [1081, 167] on span "-" at bounding box center [1079, 164] width 29 height 12
click at [949, 180] on div "Dabaszinības 2. ieskaite 10.b1 klase" at bounding box center [732, 180] width 532 height 14
click at [1077, 330] on link "8" at bounding box center [1078, 327] width 5 height 12
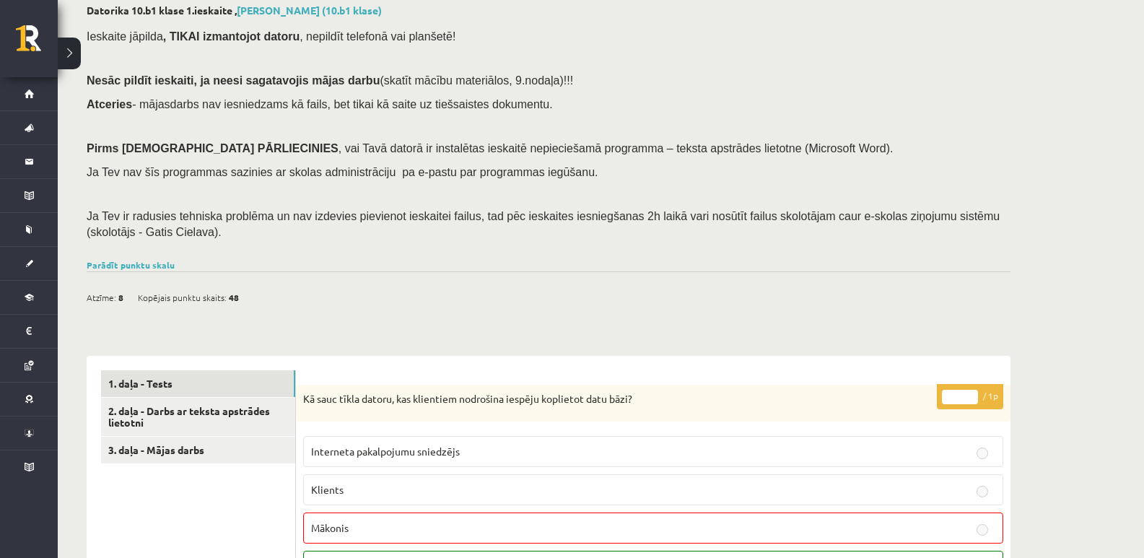
scroll to position [217, 0]
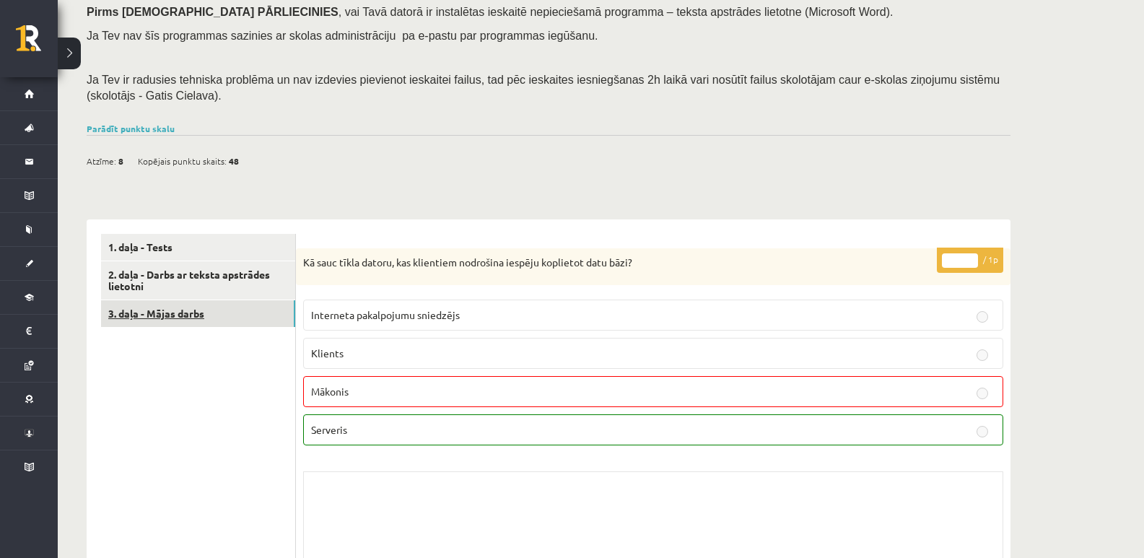
click at [170, 308] on link "3. daļa - Mājas darbs" at bounding box center [198, 313] width 194 height 27
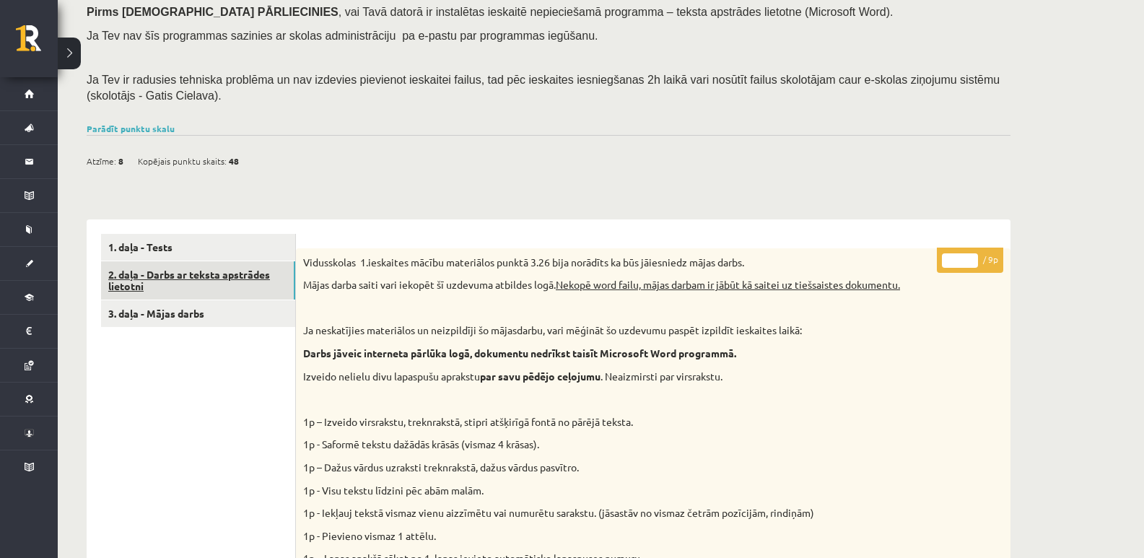
click at [220, 274] on link "2. daļa - Darbs ar teksta apstrādes lietotni" at bounding box center [198, 280] width 194 height 39
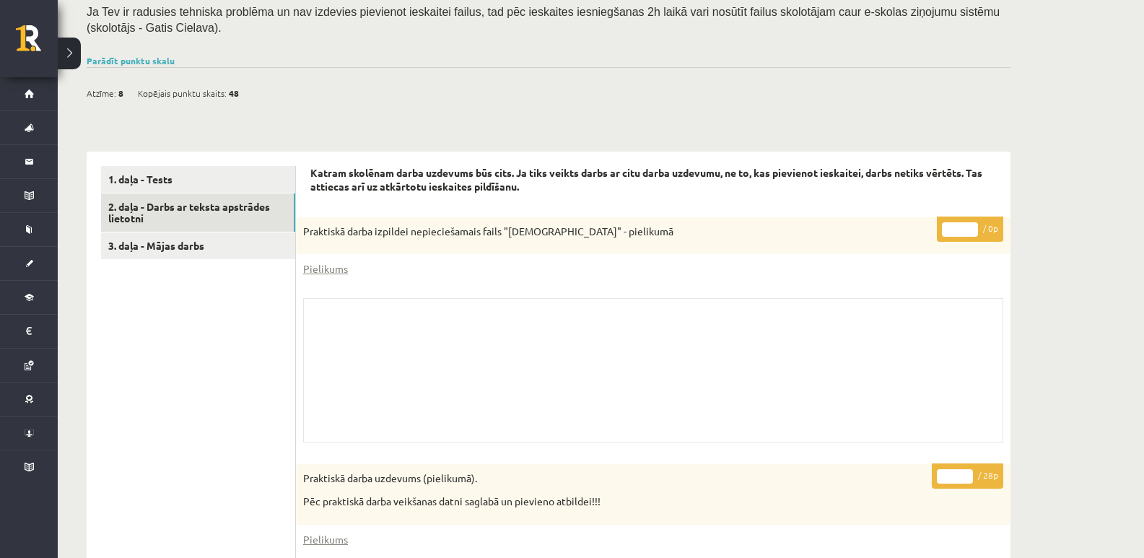
scroll to position [0, 0]
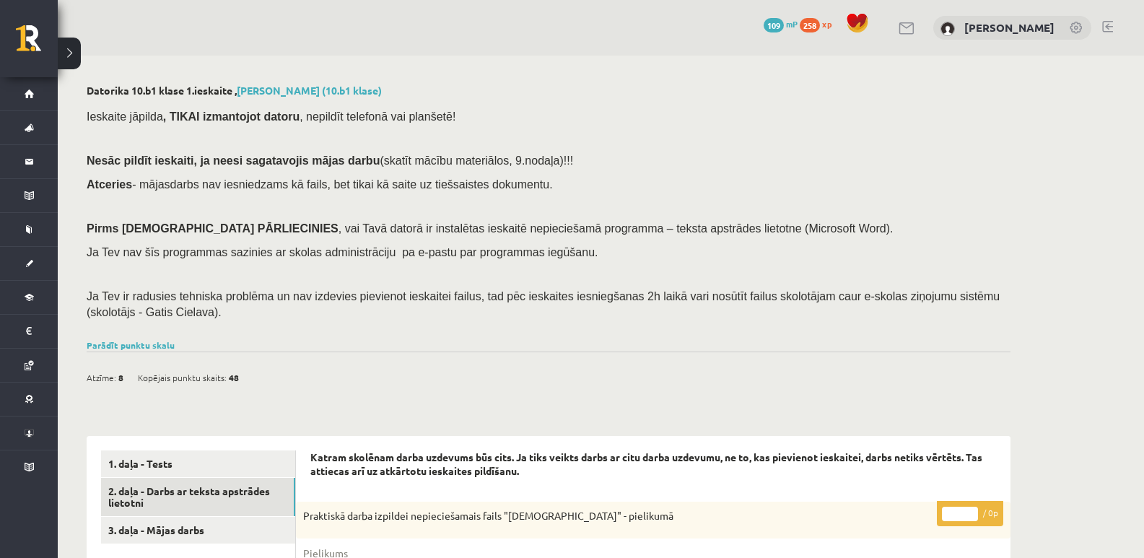
click at [73, 51] on button at bounding box center [69, 54] width 23 height 32
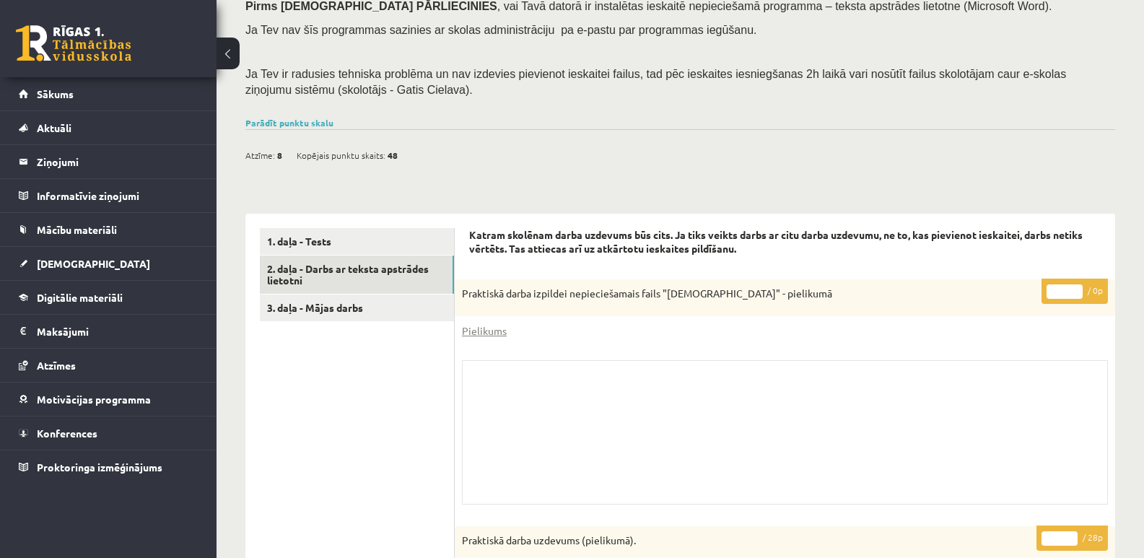
scroll to position [72, 0]
